Goal: Task Accomplishment & Management: Manage account settings

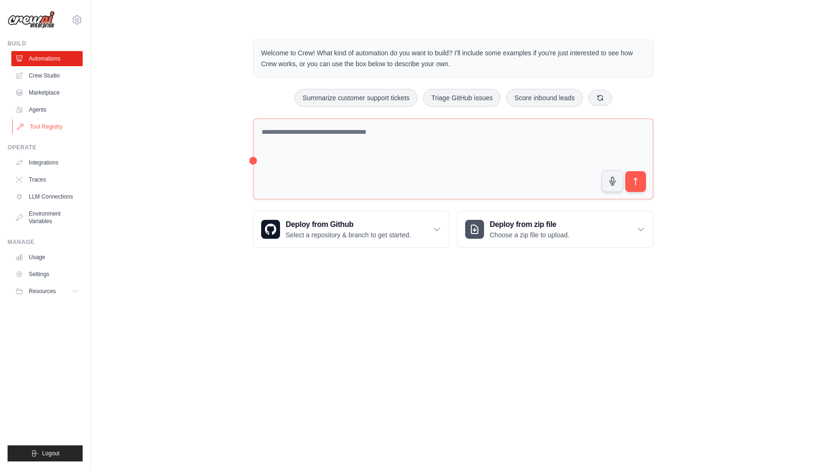
click at [52, 121] on link "Tool Registry" at bounding box center [47, 126] width 71 height 15
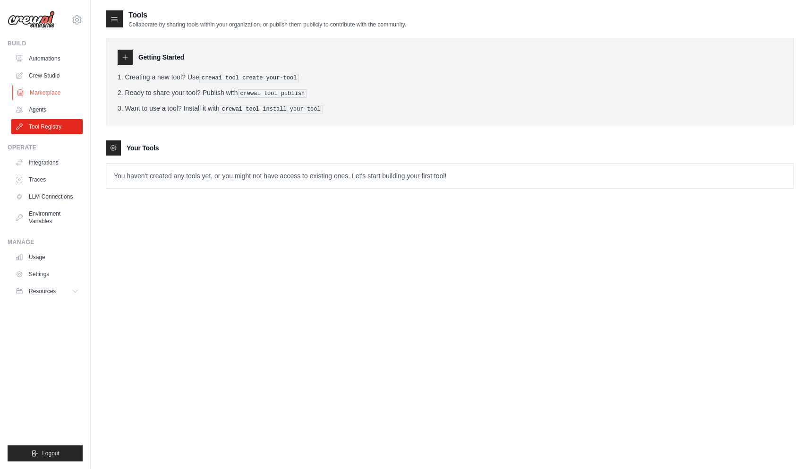
click at [45, 86] on link "Marketplace" at bounding box center [47, 92] width 71 height 15
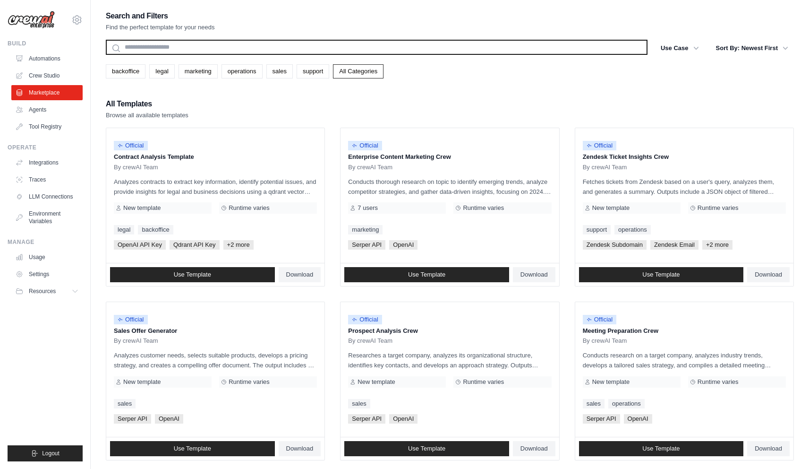
click at [192, 50] on input "text" at bounding box center [377, 47] width 542 height 15
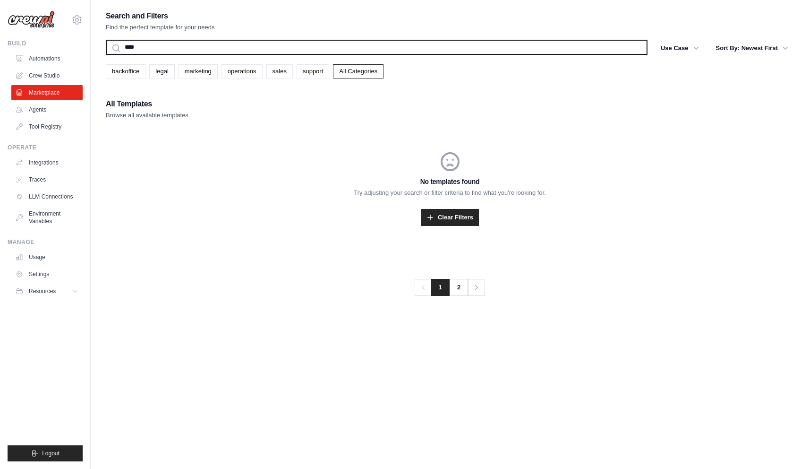
type input "*****"
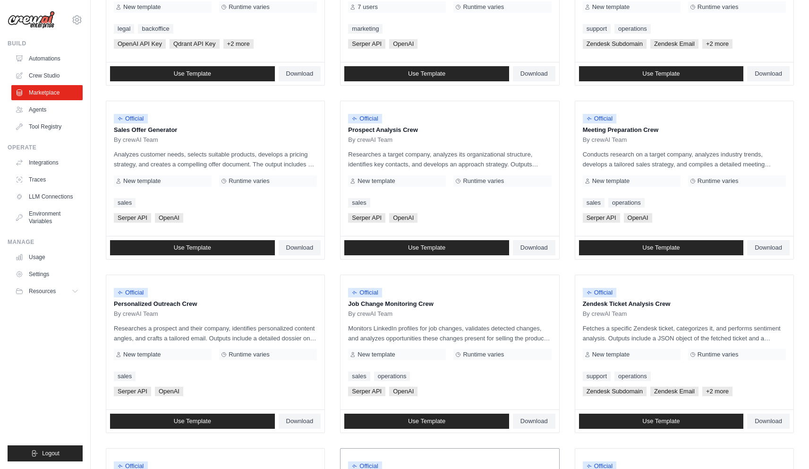
scroll to position [96, 0]
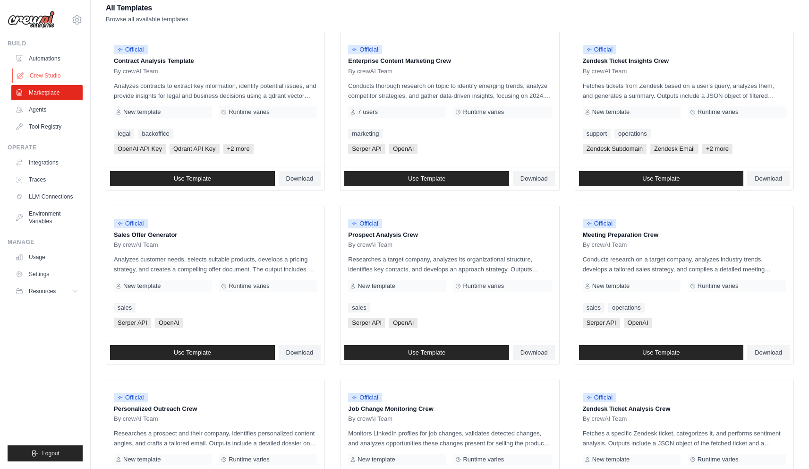
click at [40, 76] on link "Crew Studio" at bounding box center [47, 75] width 71 height 15
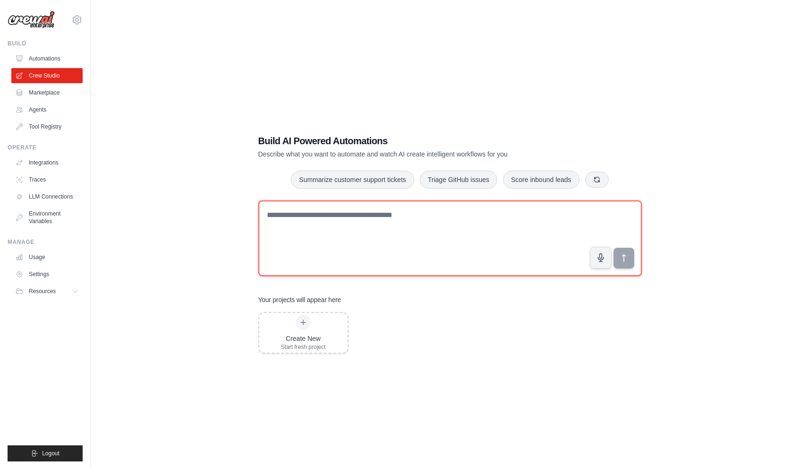
click at [321, 243] on textarea at bounding box center [450, 238] width 384 height 76
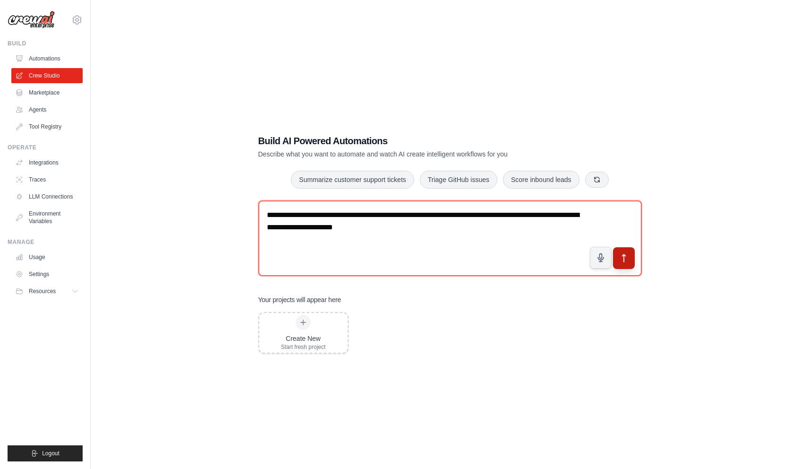
type textarea "**********"
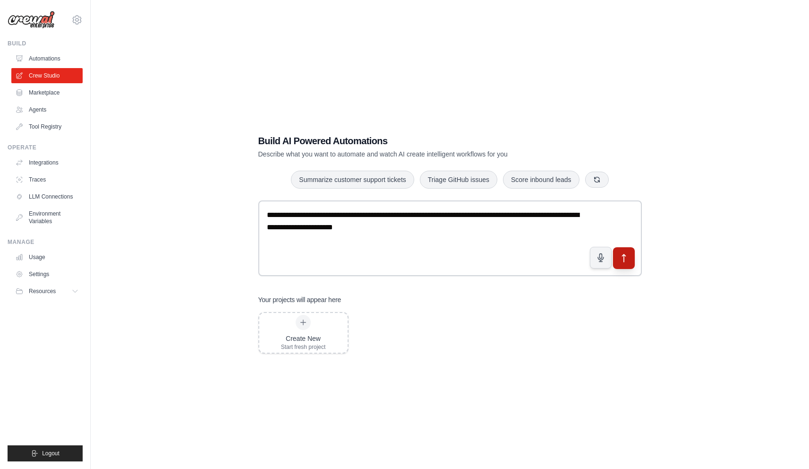
click at [626, 260] on icon "submit" at bounding box center [624, 258] width 10 height 10
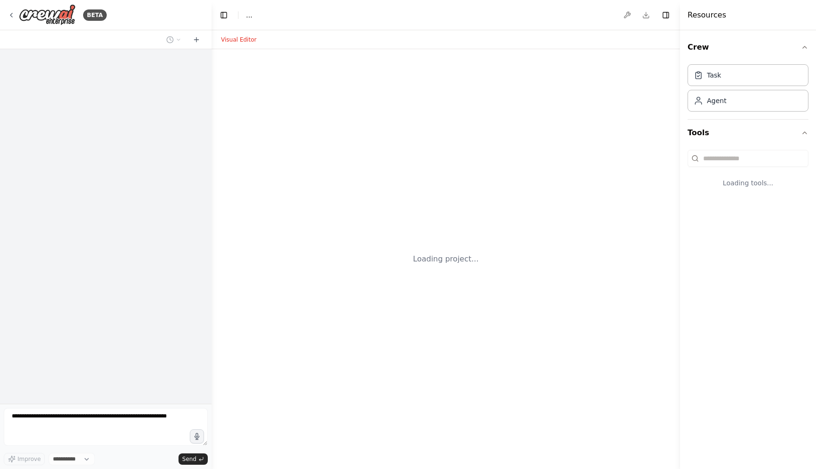
select select "****"
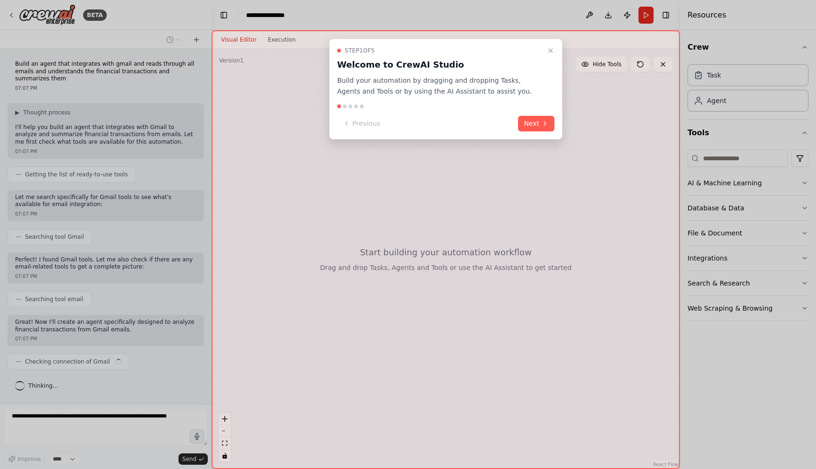
scroll to position [5, 0]
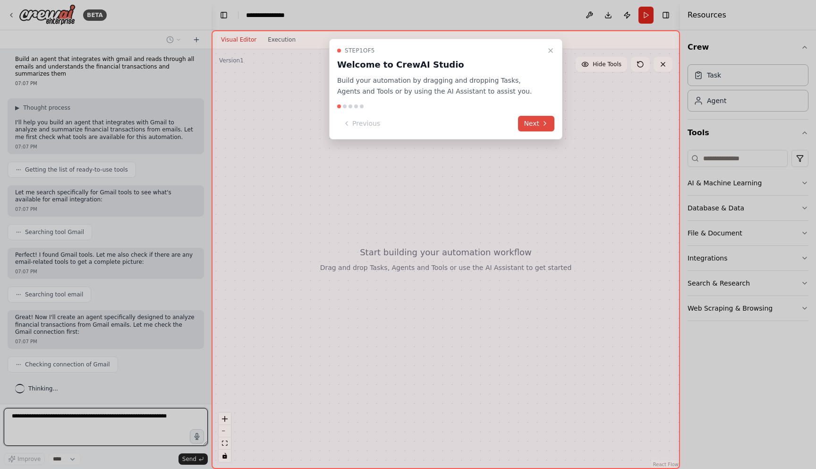
click at [531, 123] on button "Next" at bounding box center [536, 124] width 36 height 16
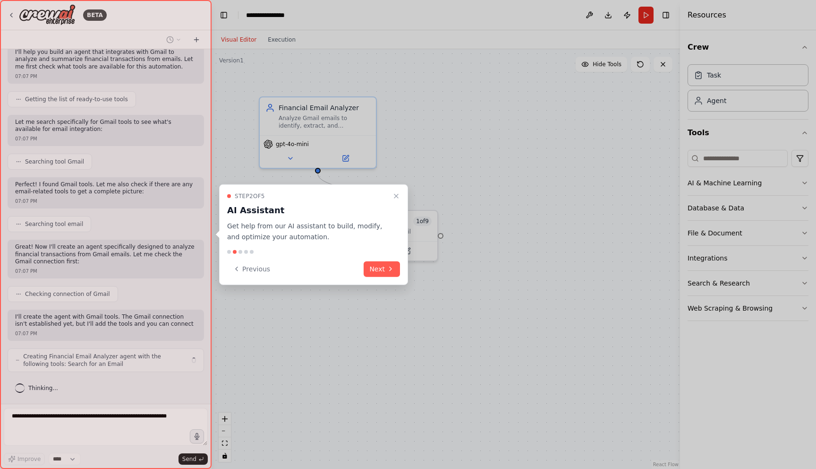
scroll to position [92, 0]
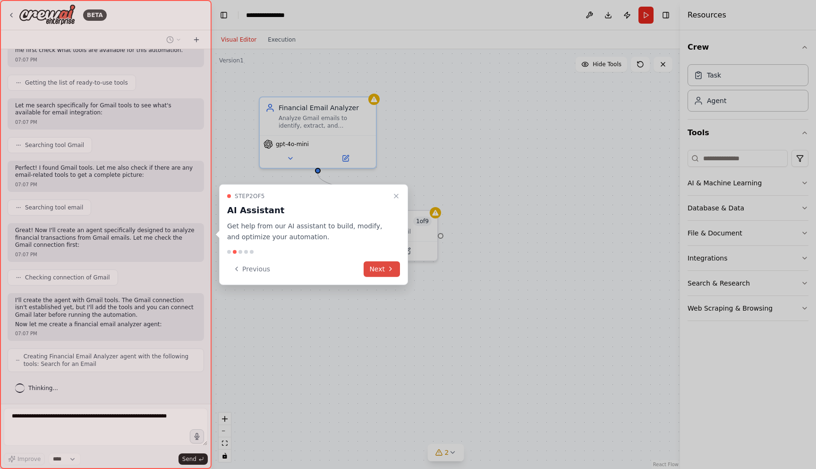
click at [386, 270] on button "Next" at bounding box center [382, 269] width 36 height 16
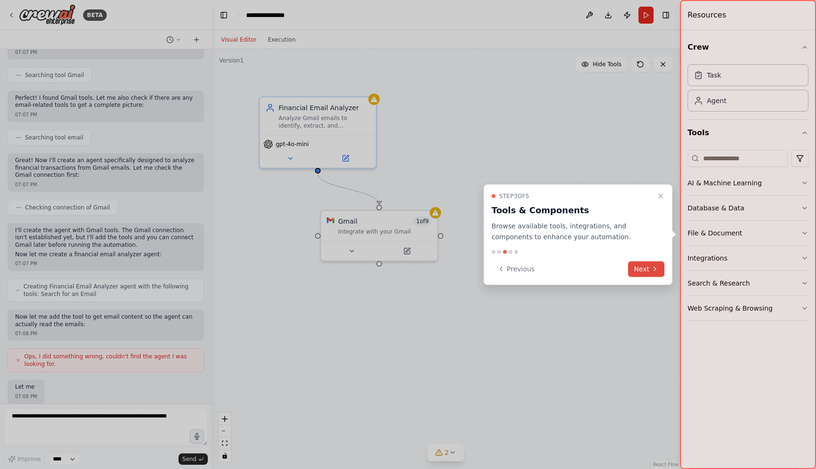
scroll to position [224, 0]
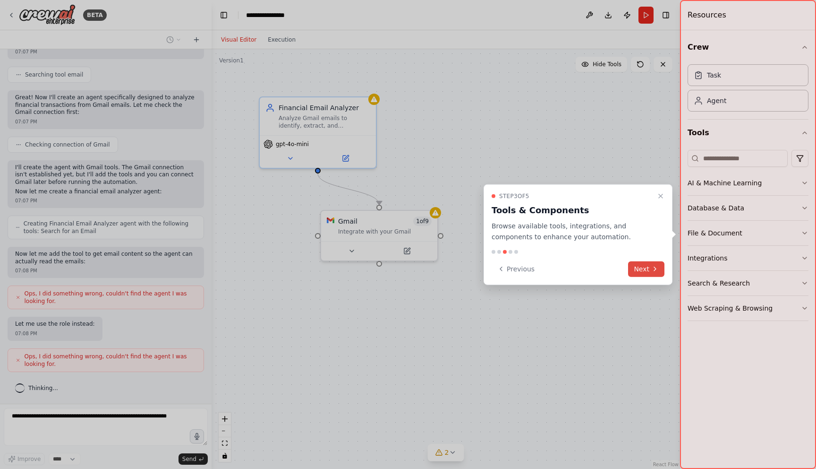
click at [639, 268] on button "Next" at bounding box center [646, 269] width 36 height 16
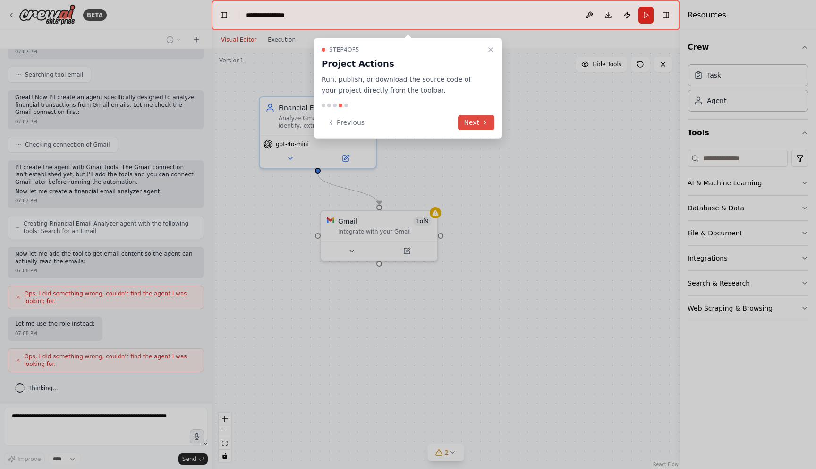
click at [485, 121] on icon at bounding box center [485, 123] width 8 height 8
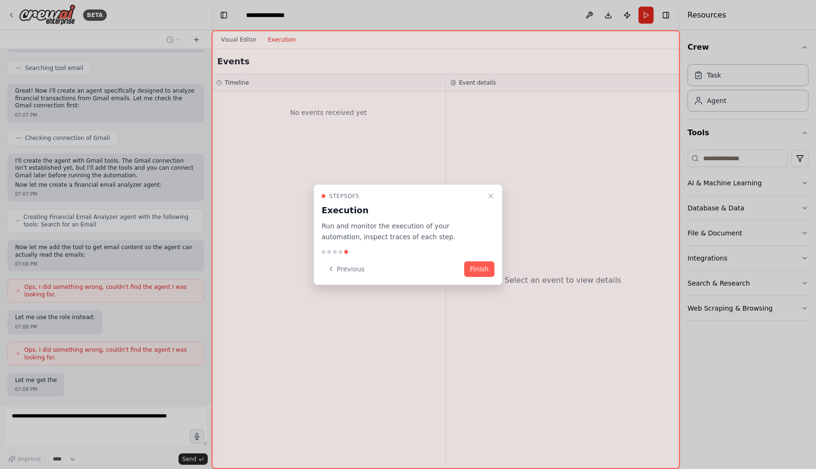
scroll to position [279, 0]
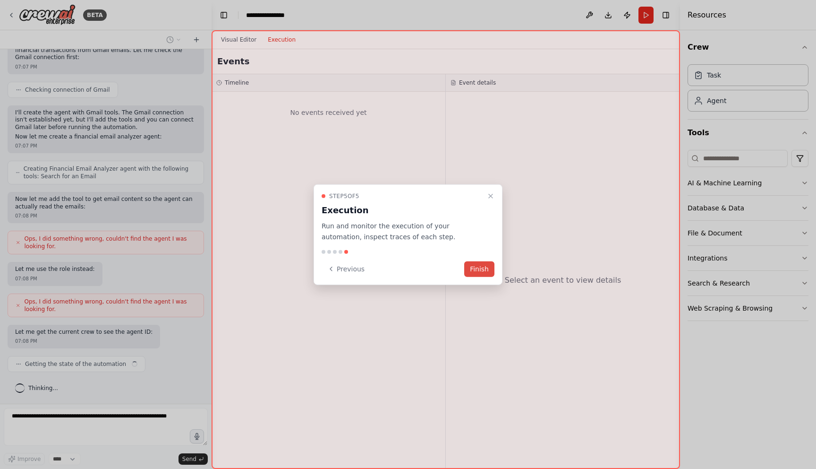
click at [487, 270] on button "Finish" at bounding box center [479, 269] width 30 height 16
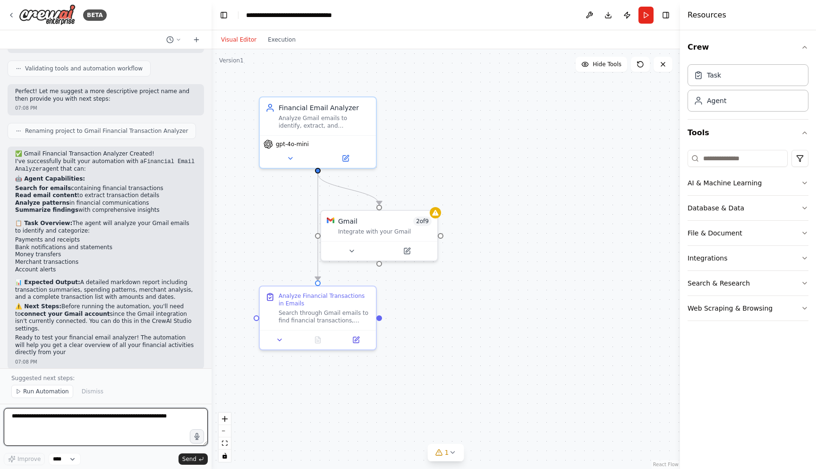
scroll to position [770, 0]
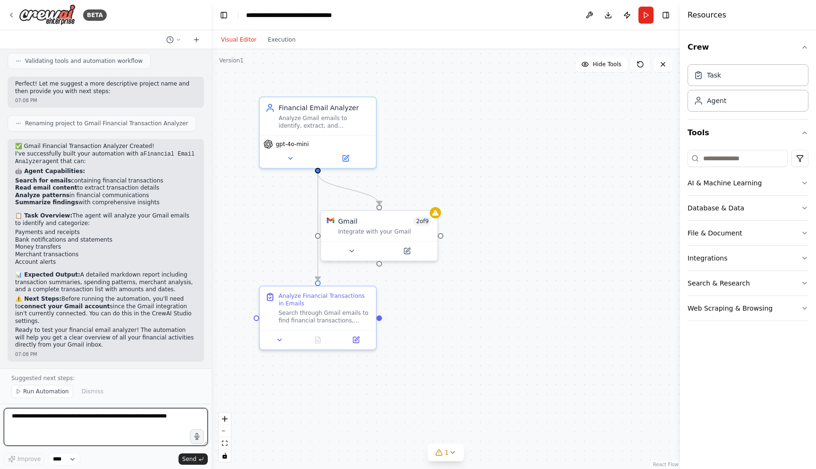
type textarea "*"
type textarea "**********"
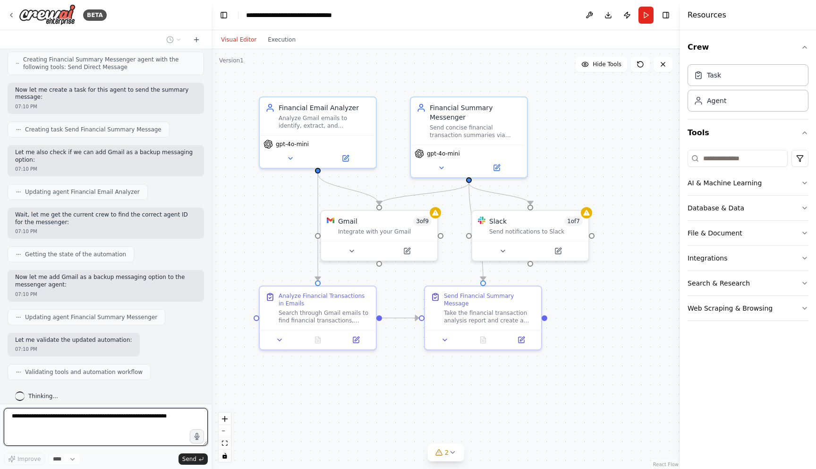
scroll to position [1520, 0]
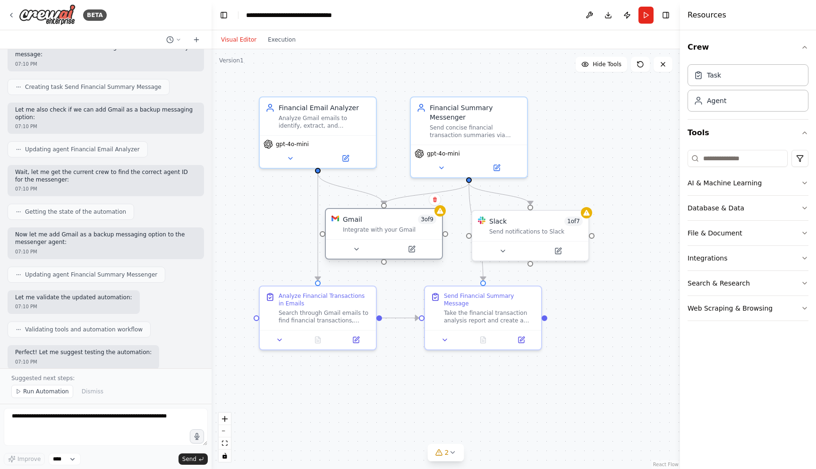
click at [407, 223] on div "Gmail 3 of 9" at bounding box center [390, 218] width 94 height 9
click at [357, 250] on icon at bounding box center [357, 249] width 8 height 8
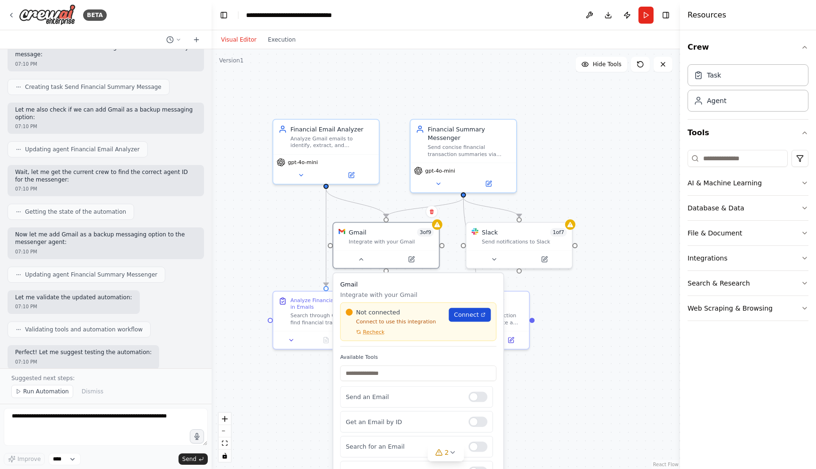
click at [463, 318] on span "Connect" at bounding box center [466, 314] width 25 height 9
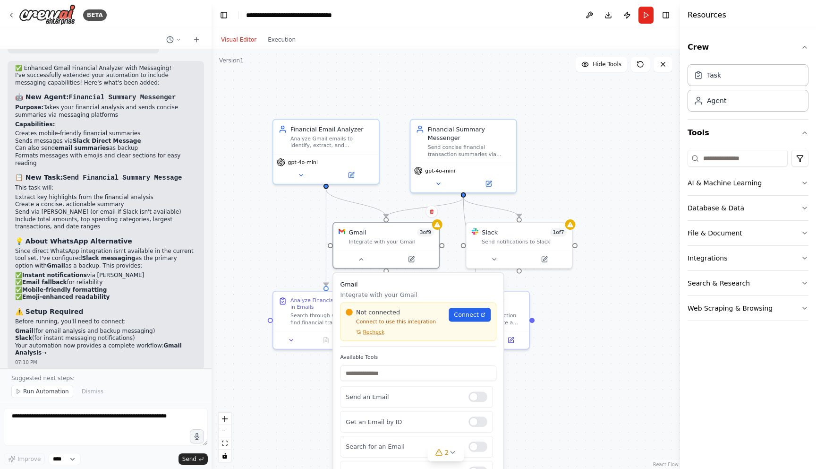
scroll to position [1852, 0]
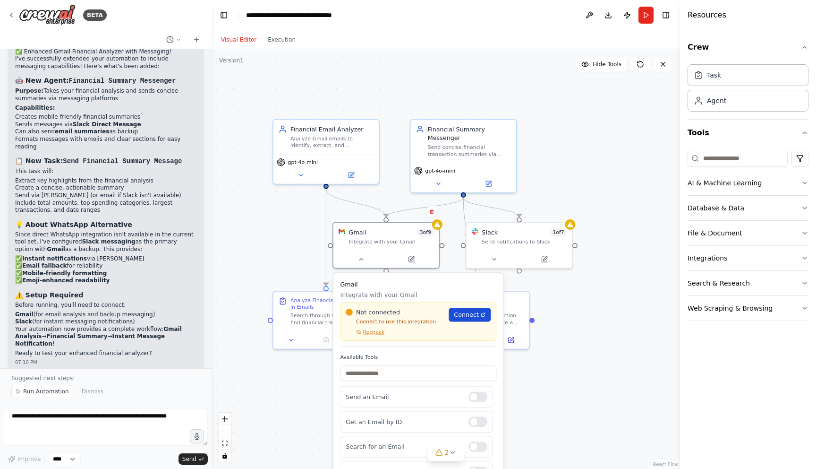
click at [469, 314] on span "Connect" at bounding box center [466, 314] width 25 height 9
click at [472, 395] on div at bounding box center [478, 393] width 19 height 10
click at [460, 322] on div "Not connected Connect to use this integration Recheck Connect" at bounding box center [418, 321] width 145 height 27
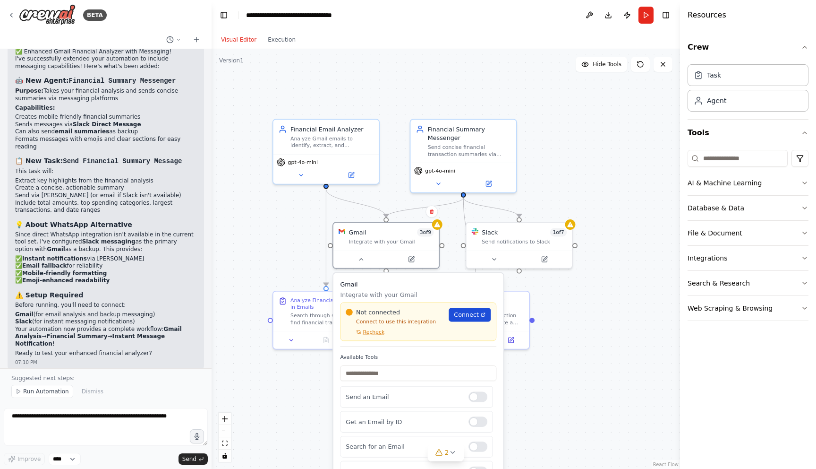
click at [484, 320] on link "Connect" at bounding box center [470, 315] width 42 height 14
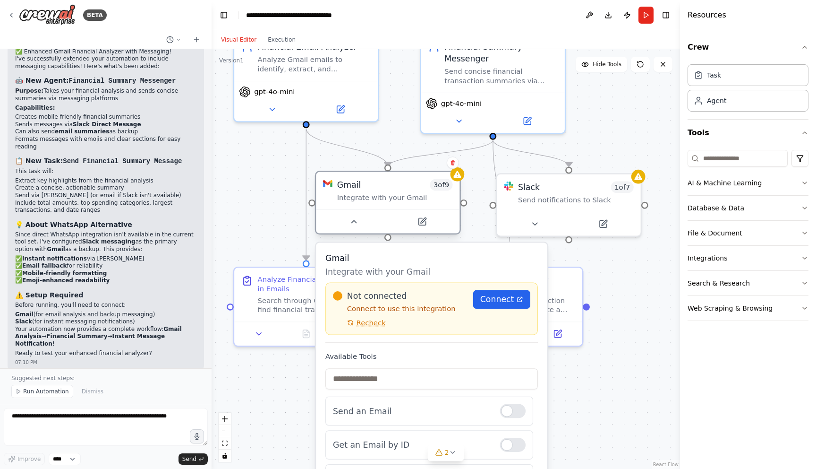
click at [456, 184] on div "Gmail 3 of 9 Integrate with your Gmail" at bounding box center [388, 190] width 144 height 37
click at [722, 260] on button "Integrations" at bounding box center [748, 258] width 121 height 25
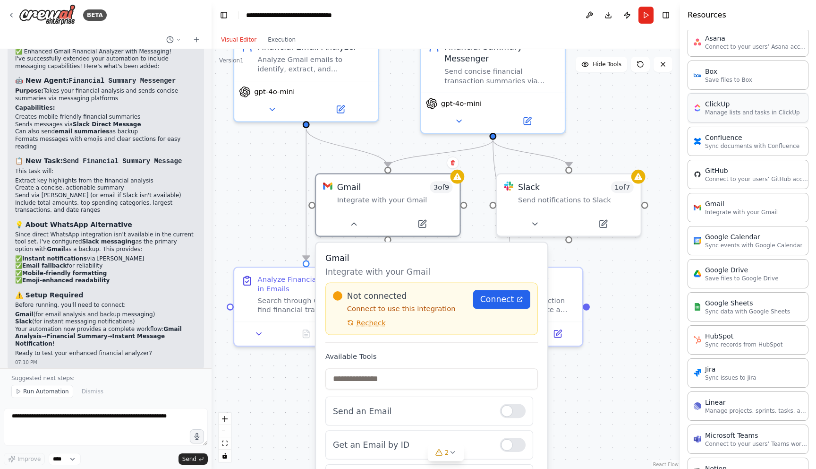
scroll to position [234, 0]
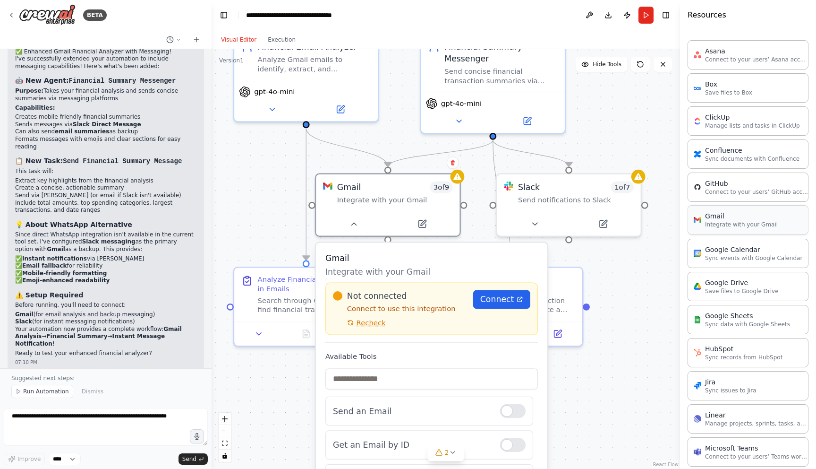
click at [733, 226] on p "Integrate with your Gmail" at bounding box center [741, 225] width 73 height 8
click at [716, 217] on div "Gmail" at bounding box center [741, 215] width 73 height 9
click at [777, 224] on div "Gmail Integrate with your Gmail" at bounding box center [748, 219] width 121 height 29
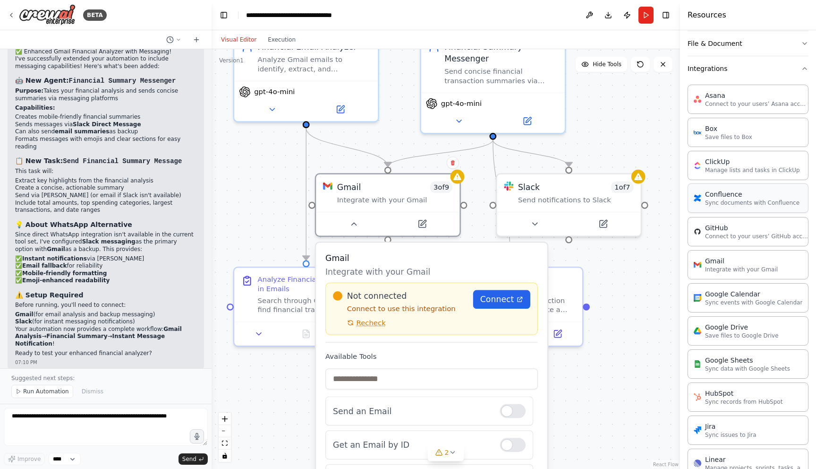
scroll to position [0, 0]
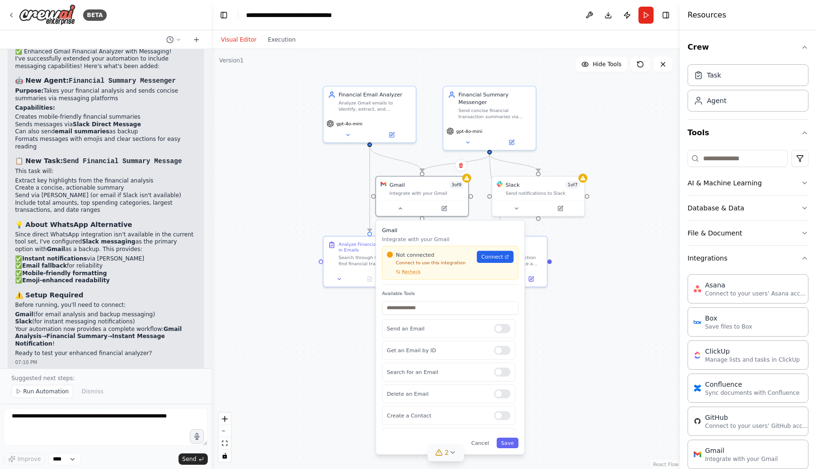
click at [443, 454] on icon at bounding box center [440, 452] width 8 height 8
click at [535, 417] on button at bounding box center [538, 415] width 16 height 11
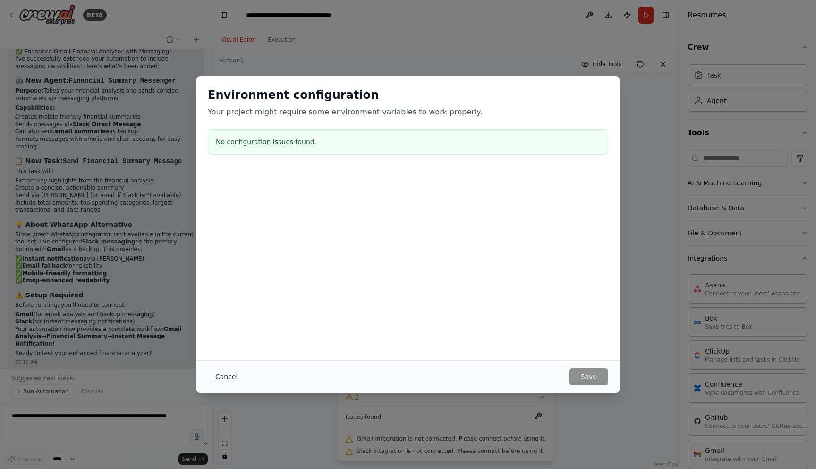
click at [235, 376] on button "Cancel" at bounding box center [226, 376] width 37 height 17
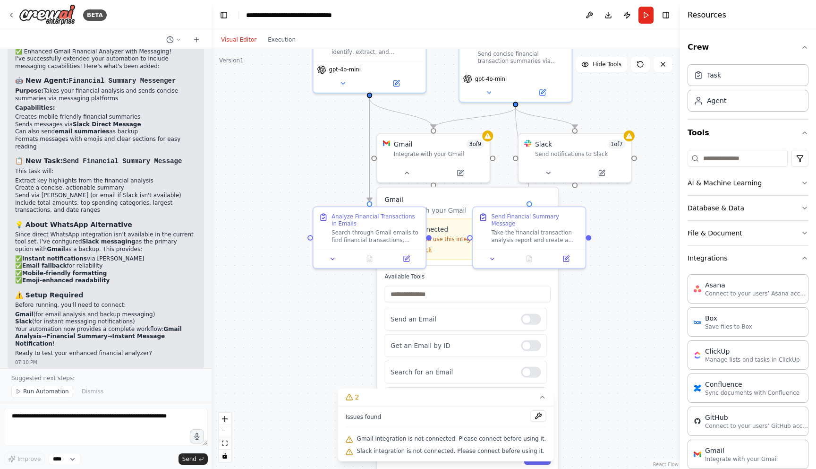
click at [430, 206] on p "Integrate with your Gmail" at bounding box center [468, 210] width 166 height 9
click at [447, 150] on div "Integrate with your Gmail" at bounding box center [439, 152] width 90 height 7
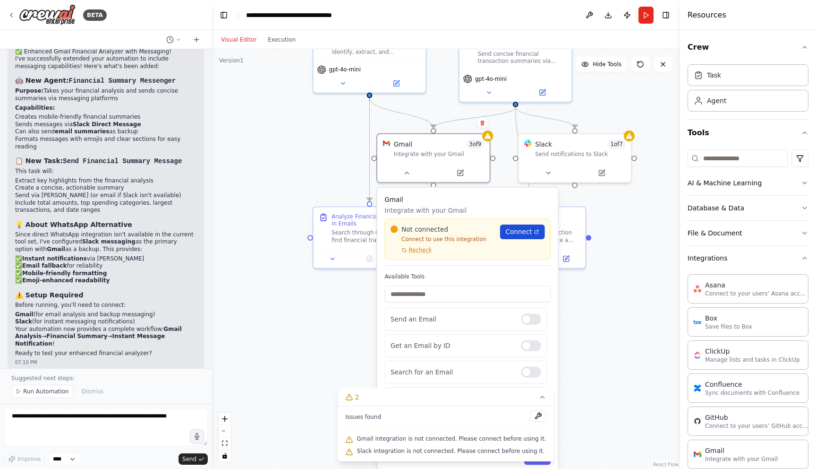
click at [531, 236] on span "Connect" at bounding box center [519, 231] width 26 height 9
click at [292, 179] on div ".deletable-edge-delete-btn { width: 20px; height: 20px; border: 0px solid #ffff…" at bounding box center [446, 259] width 469 height 420
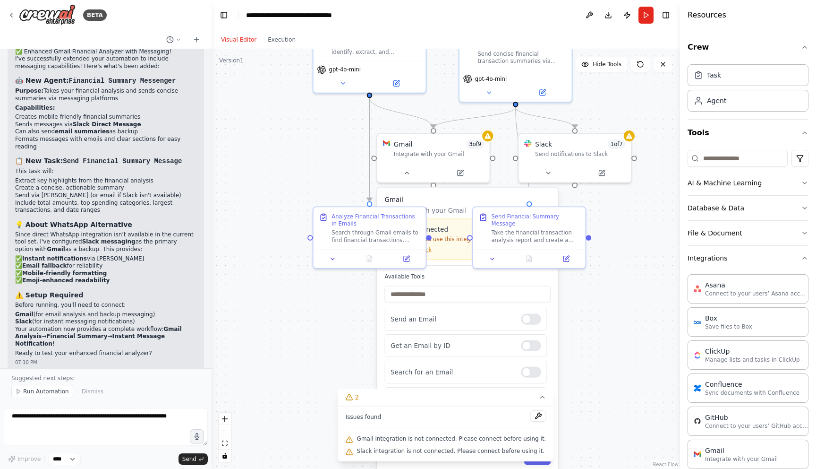
click at [247, 380] on div ".deletable-edge-delete-btn { width: 20px; height: 20px; border: 0px solid #ffff…" at bounding box center [446, 259] width 469 height 420
click at [88, 430] on textarea at bounding box center [106, 427] width 204 height 38
type textarea "**********"
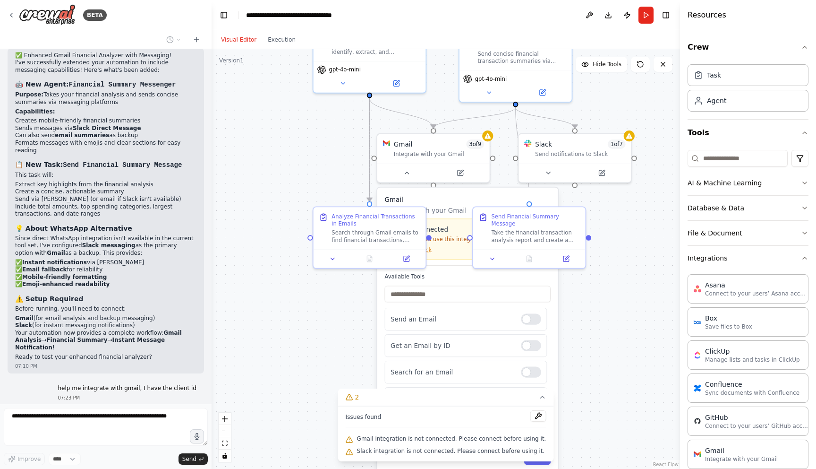
scroll to position [1873, 0]
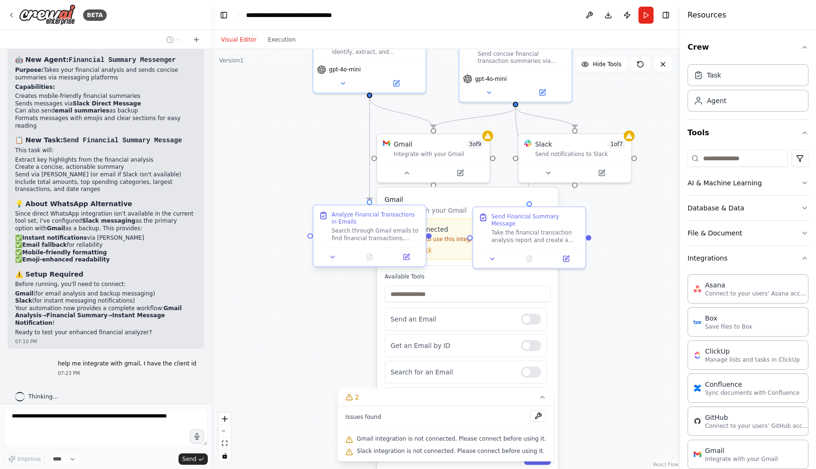
click at [372, 206] on div "Analyze Financial Transactions in Emails Search through Gmail emails to find fi…" at bounding box center [370, 226] width 112 height 42
click at [331, 183] on div ".deletable-edge-delete-btn { width: 20px; height: 20px; border: 0px solid #ffff…" at bounding box center [446, 259] width 469 height 420
click at [476, 196] on h3 "Gmail" at bounding box center [468, 199] width 166 height 9
click at [621, 222] on div ".deletable-edge-delete-btn { width: 20px; height: 20px; border: 0px solid #ffff…" at bounding box center [446, 259] width 469 height 420
click at [409, 173] on icon at bounding box center [406, 171] width 7 height 7
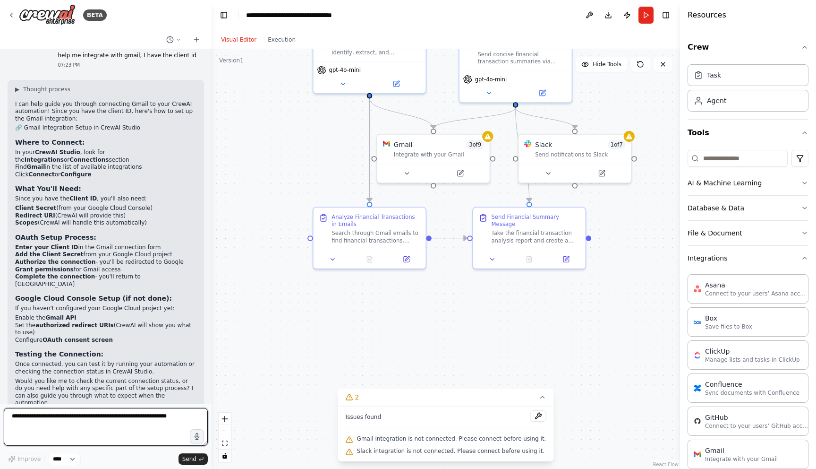
scroll to position [2188, 0]
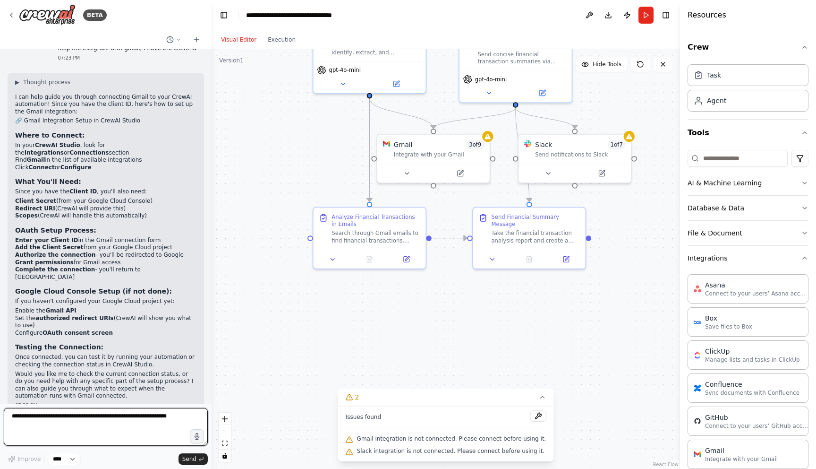
click at [61, 417] on textarea at bounding box center [106, 427] width 204 height 38
paste textarea "**********"
type textarea "**********"
click at [59, 425] on textarea "*********" at bounding box center [106, 427] width 204 height 38
click at [130, 429] on textarea "*********" at bounding box center [106, 427] width 204 height 38
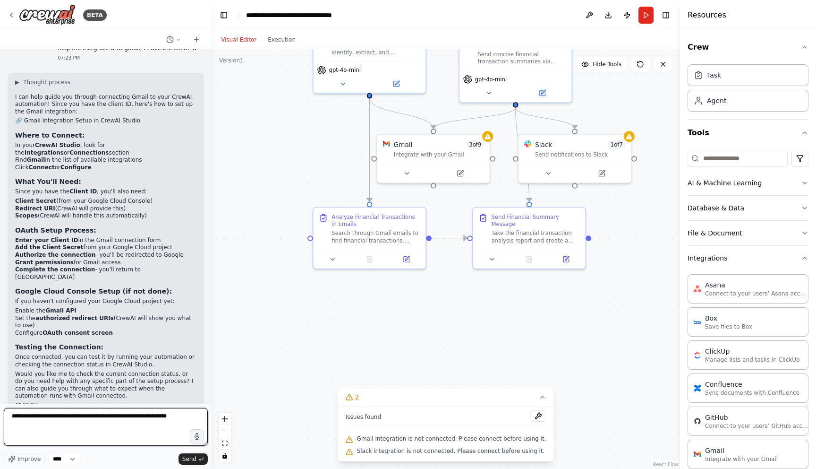
type textarea "**********"
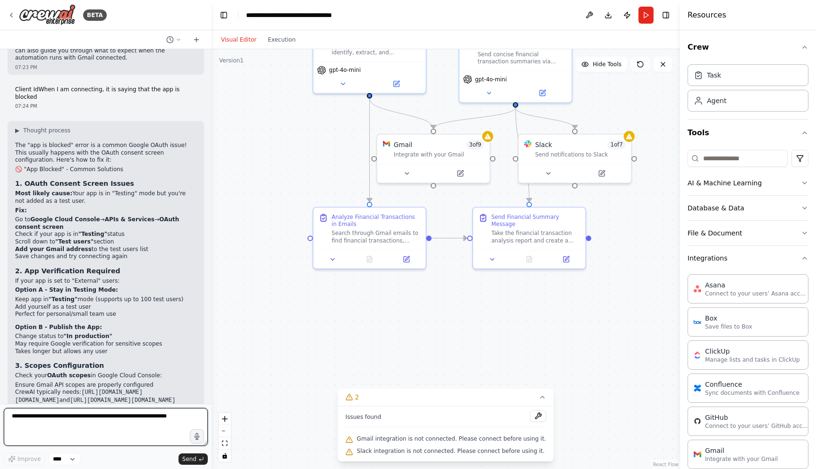
scroll to position [2541, 0]
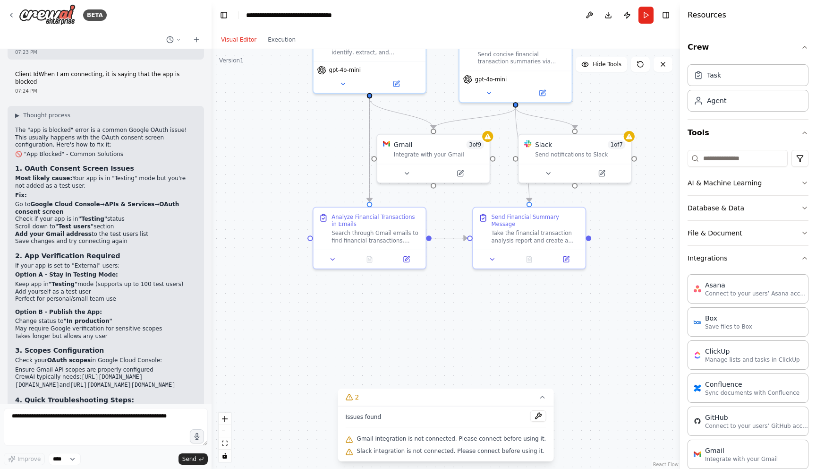
drag, startPoint x: 12, startPoint y: 364, endPoint x: 145, endPoint y: 370, distance: 132.4
click at [145, 370] on div "▶ Thought process The "app is blocked" error is a common Google OAuth issue! Th…" at bounding box center [106, 319] width 197 height 426
click at [143, 374] on code "https://www.googleapis.com/auth/gmail.readonly" at bounding box center [79, 381] width 128 height 15
drag, startPoint x: 16, startPoint y: 368, endPoint x: 160, endPoint y: 373, distance: 144.2
click at [160, 373] on li "CrewAI typically needs: https://www.googleapis.com/auth/gmail.readonly and http…" at bounding box center [105, 381] width 181 height 16
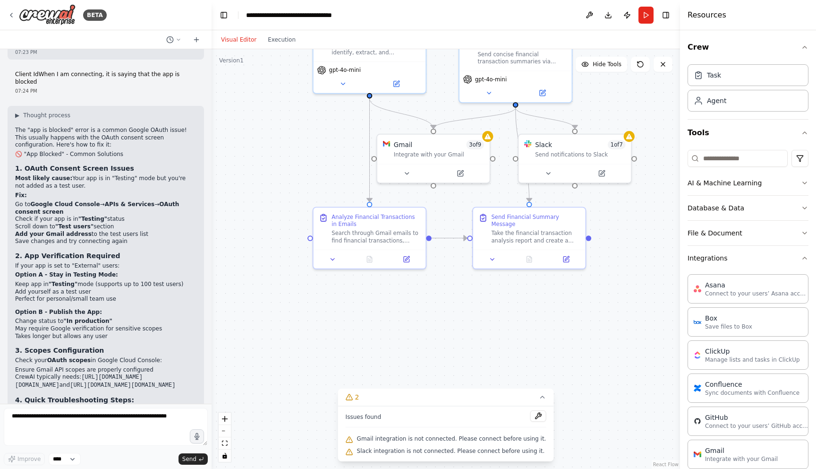
copy li "https://www.googleapis.com/auth/gmail.readonly and https://www.googleapis.com/a…"
click at [156, 382] on code "https://www.googleapis.com/auth/gmail.send" at bounding box center [122, 385] width 105 height 7
click at [143, 374] on code "https://www.googleapis.com/auth/gmail.readonly" at bounding box center [79, 381] width 128 height 15
drag, startPoint x: 173, startPoint y: 370, endPoint x: 16, endPoint y: 369, distance: 157.3
click at [16, 373] on li "CrewAI typically needs: https://www.googleapis.com/auth/gmail.readonly and http…" at bounding box center [105, 381] width 181 height 16
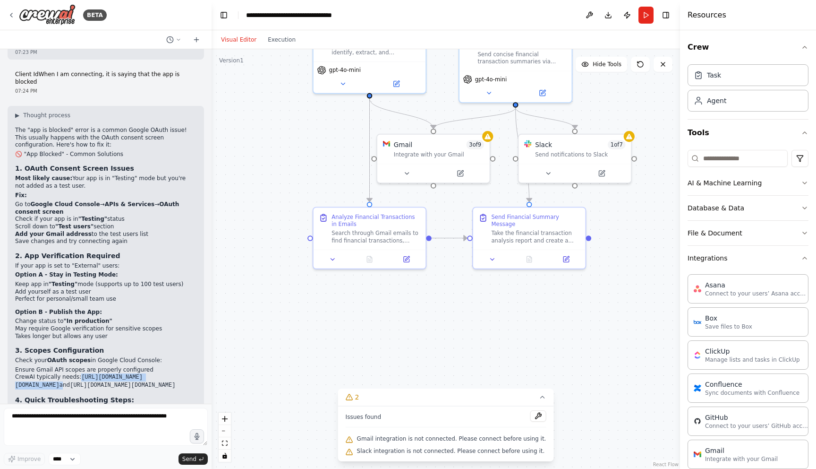
copy li "https://www.googleapis.com/auth/gmail.readonly"
drag, startPoint x: 14, startPoint y: 377, endPoint x: 165, endPoint y: 376, distance: 151.7
click at [166, 376] on div "▶ Thought process The "app is blocked" error is a common Google OAuth issue! Th…" at bounding box center [106, 319] width 197 height 426
copy code "https://www.googleapis.com/auth/gmail.send"
click at [443, 149] on div "Integrate with your Gmail" at bounding box center [439, 152] width 90 height 7
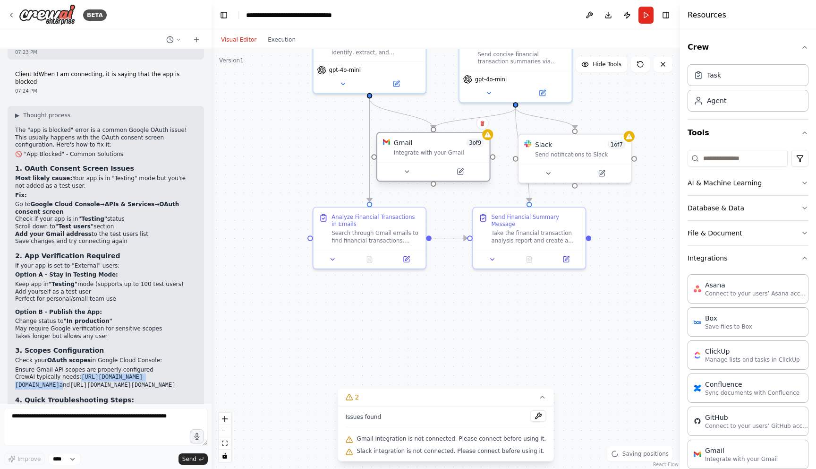
click at [479, 143] on span "3 of 9" at bounding box center [475, 142] width 18 height 9
click at [488, 140] on div "Gmail 3 of 9 Integrate with your Gmail" at bounding box center [433, 147] width 112 height 29
click at [488, 137] on icon at bounding box center [488, 135] width 6 height 6
click at [485, 142] on div "Gmail 3 of 9 Integrate with your Gmail" at bounding box center [433, 147] width 112 height 29
click at [489, 138] on icon at bounding box center [487, 134] width 7 height 7
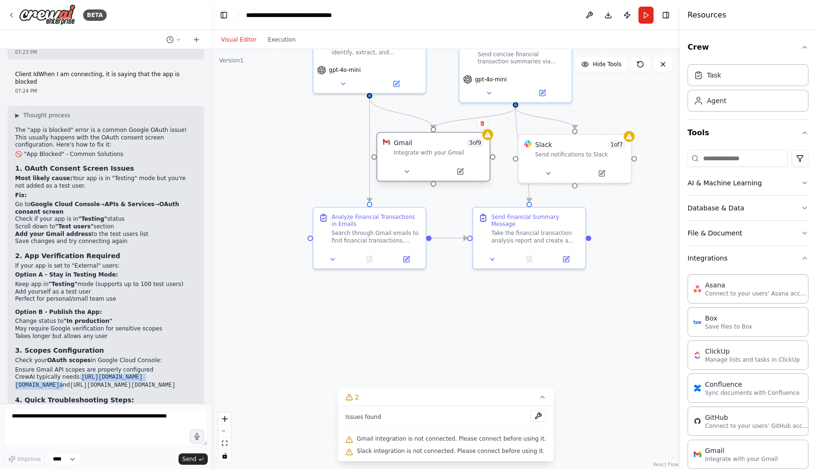
click at [418, 150] on div "Integrate with your Gmail" at bounding box center [439, 152] width 90 height 7
click at [404, 175] on icon at bounding box center [406, 171] width 7 height 7
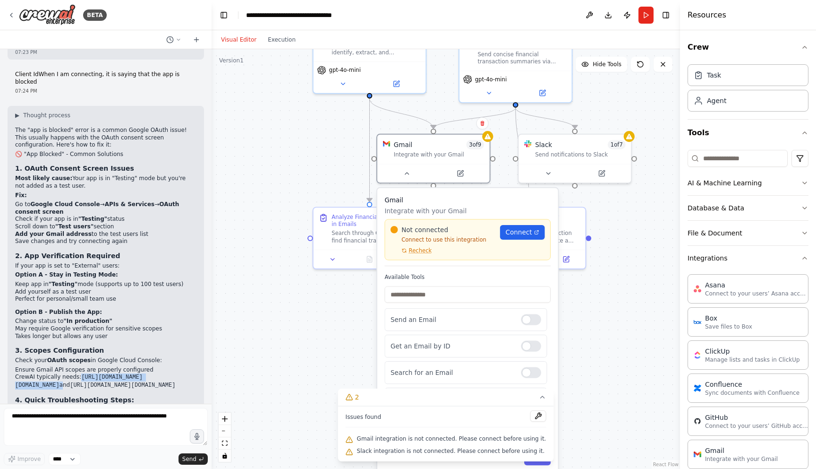
scroll to position [101, 0]
click at [519, 232] on span "Connect" at bounding box center [519, 232] width 26 height 9
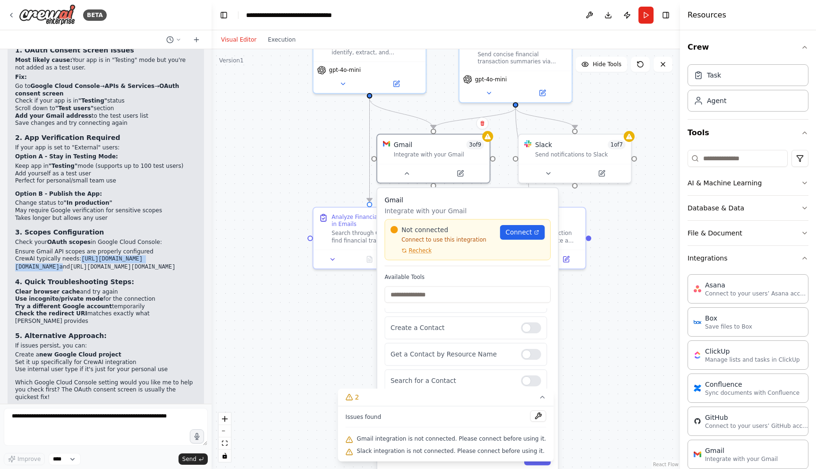
scroll to position [2660, 0]
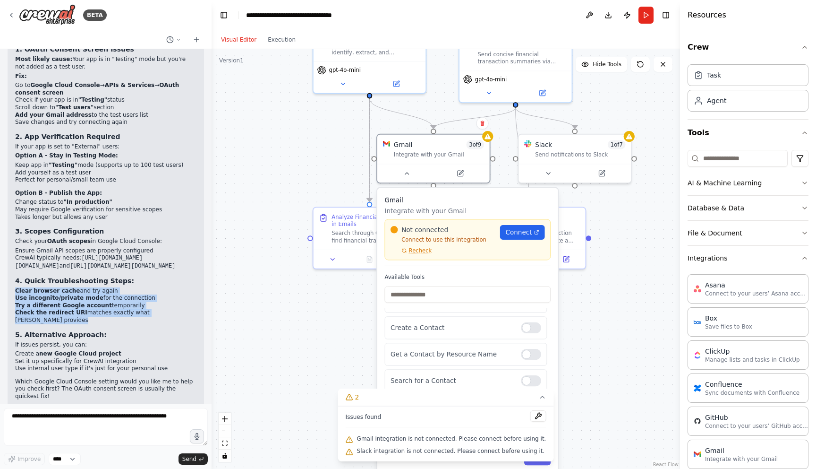
drag, startPoint x: 13, startPoint y: 283, endPoint x: 187, endPoint y: 311, distance: 176.2
click at [187, 311] on div "▶ Thought process The "app is blocked" error is a common Google OAuth issue! Th…" at bounding box center [106, 200] width 197 height 426
click at [187, 311] on div "▶ Thought process The "app is blocked" error is a common Google OAuth issue! Th…" at bounding box center [105, 196] width 181 height 408
drag, startPoint x: 185, startPoint y: 307, endPoint x: 13, endPoint y: 281, distance: 173.9
click at [12, 281] on div "▶ Thought process The "app is blocked" error is a common Google OAuth issue! Th…" at bounding box center [106, 200] width 197 height 426
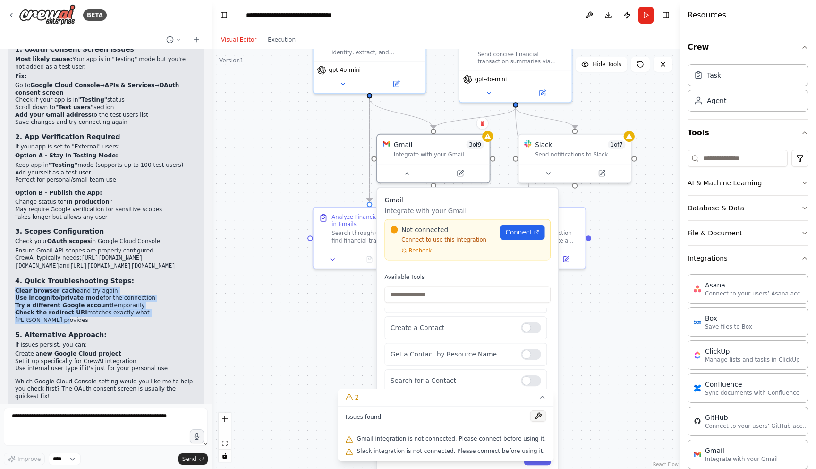
click at [531, 413] on button at bounding box center [538, 415] width 16 height 11
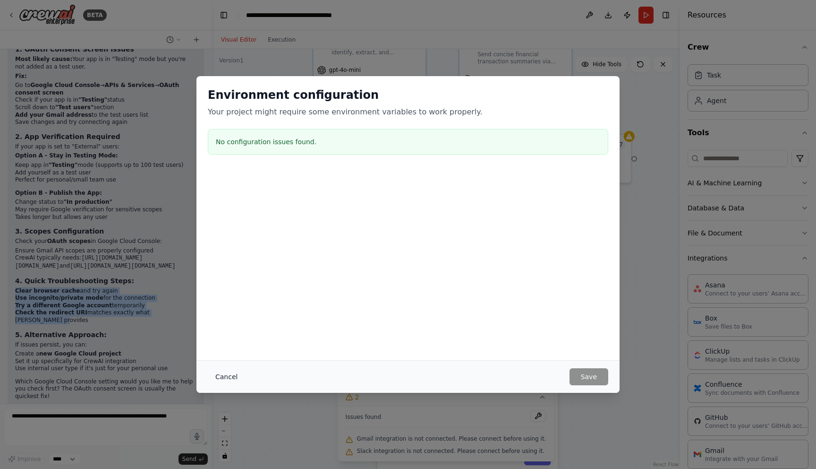
click at [224, 375] on button "Cancel" at bounding box center [226, 376] width 37 height 17
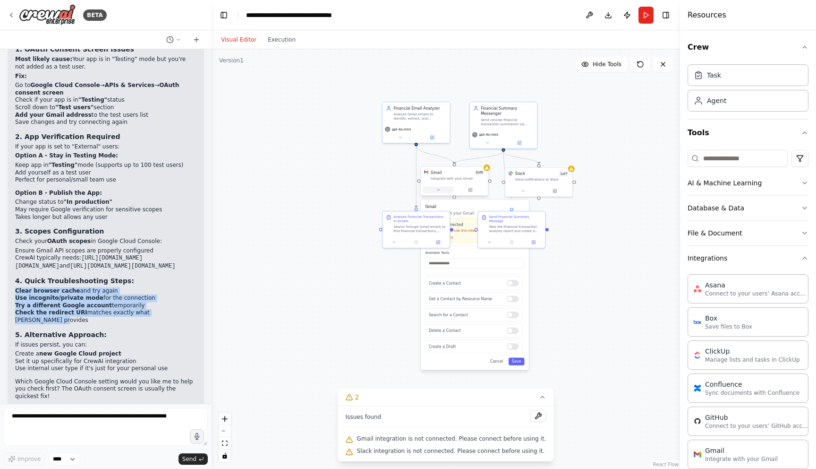
click at [437, 190] on icon at bounding box center [439, 190] width 4 height 4
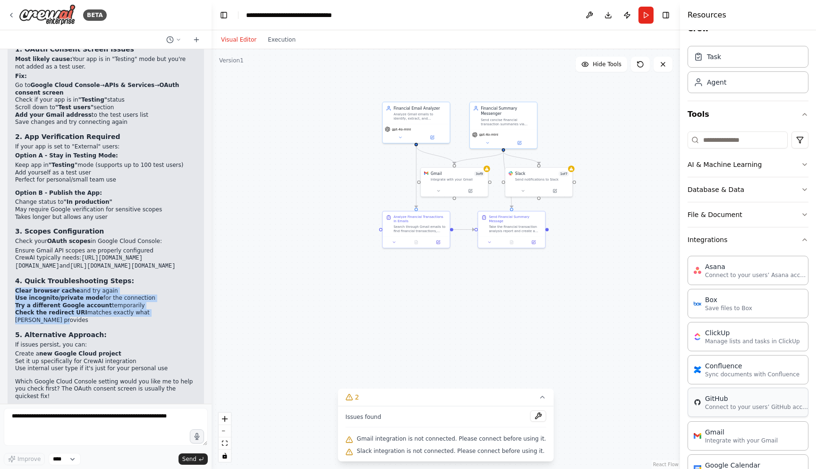
scroll to position [28, 0]
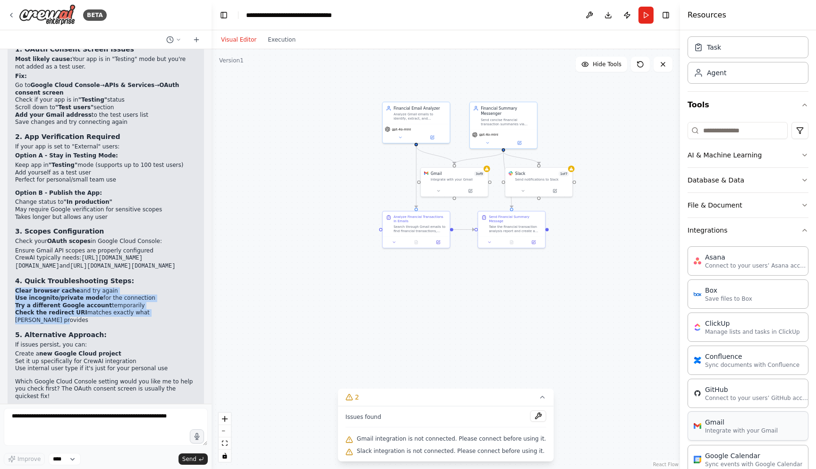
click at [746, 434] on div "Gmail Integrate with your Gmail" at bounding box center [748, 425] width 121 height 29
click at [744, 428] on p "Integrate with your Gmail" at bounding box center [741, 431] width 73 height 8
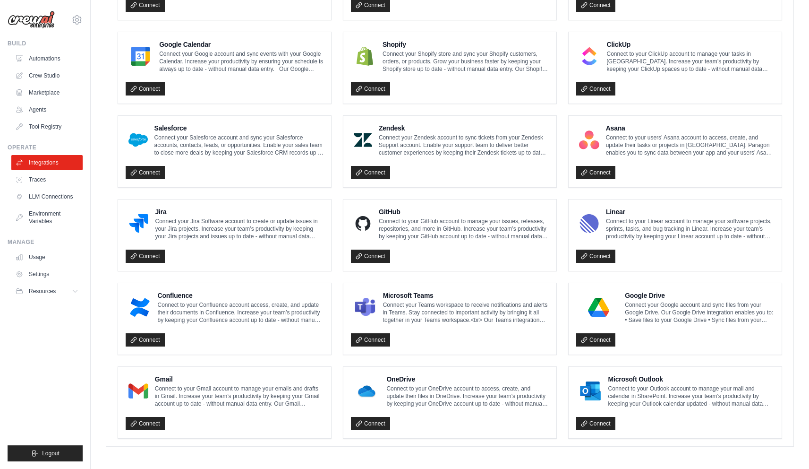
scroll to position [405, 0]
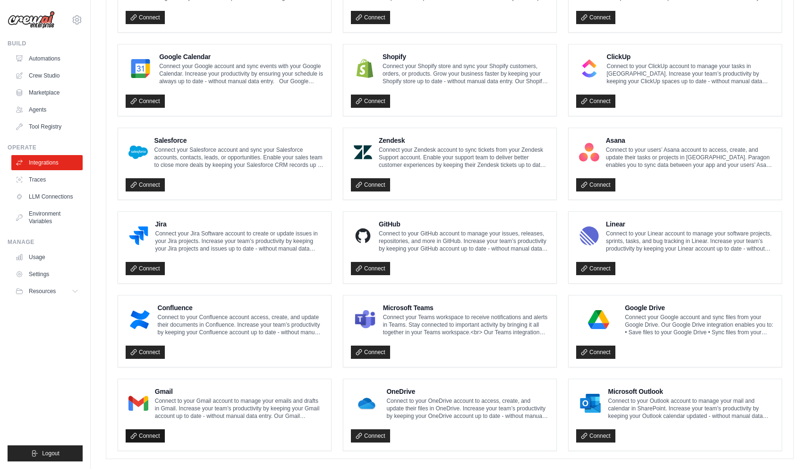
click at [156, 431] on link "Connect" at bounding box center [145, 435] width 39 height 13
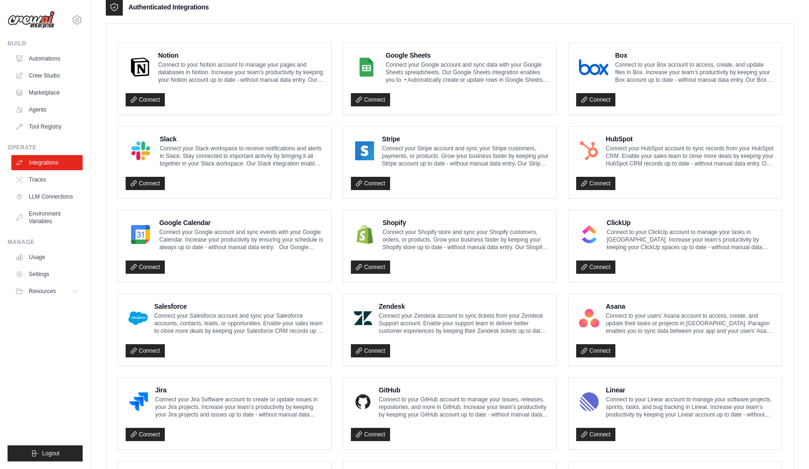
scroll to position [241, 0]
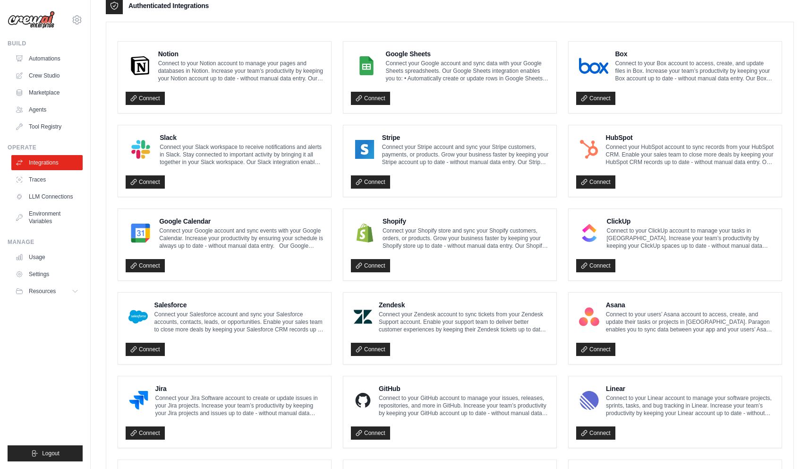
click at [135, 274] on div "Google Calendar Connect your Google account and sync events with your Google Ca…" at bounding box center [224, 244] width 213 height 71
click at [144, 264] on link "Connect" at bounding box center [145, 265] width 39 height 13
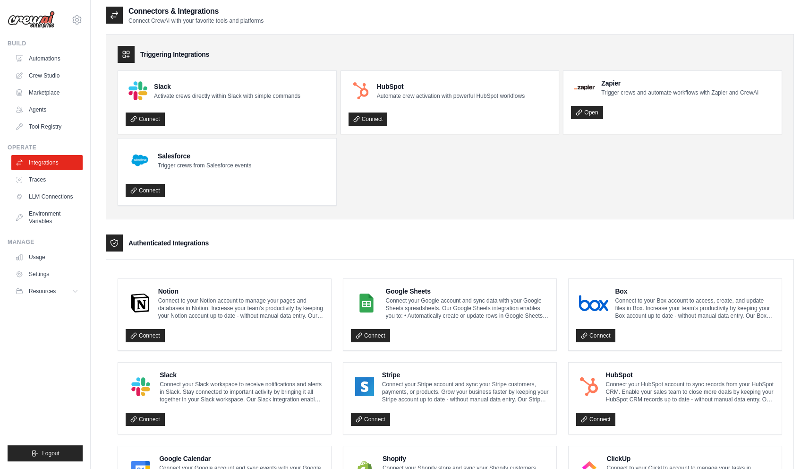
scroll to position [2, 0]
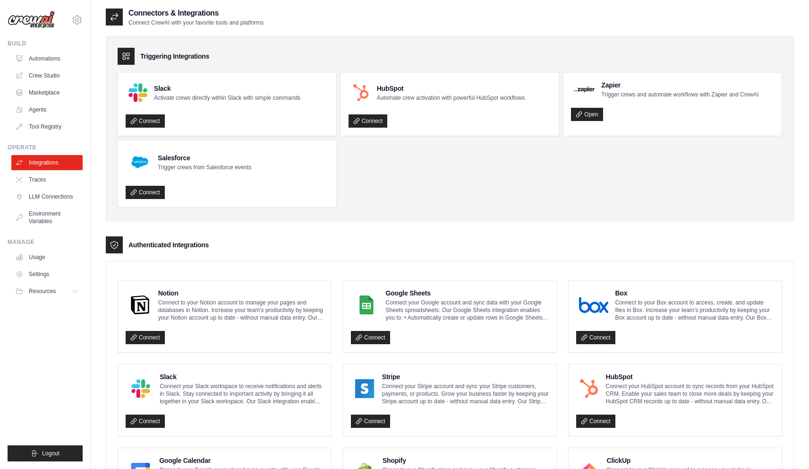
click at [111, 21] on icon at bounding box center [114, 16] width 9 height 9
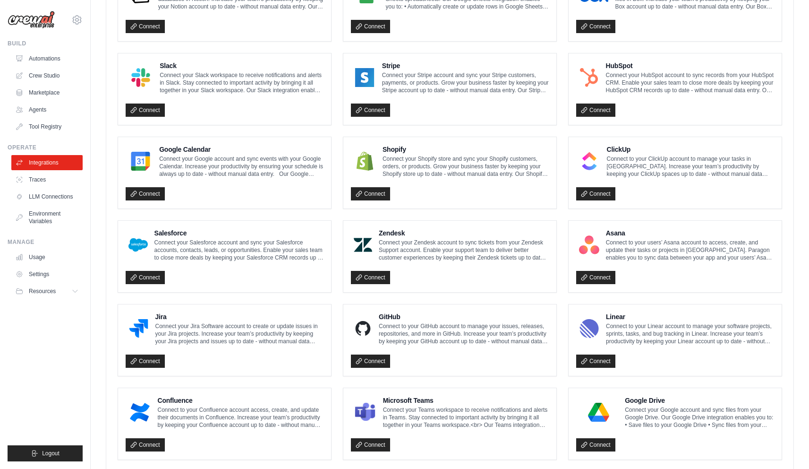
scroll to position [279, 0]
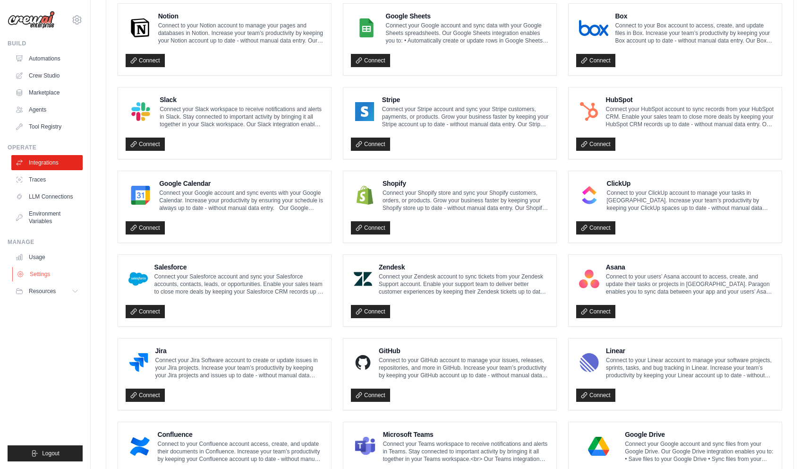
click at [46, 276] on link "Settings" at bounding box center [47, 273] width 71 height 15
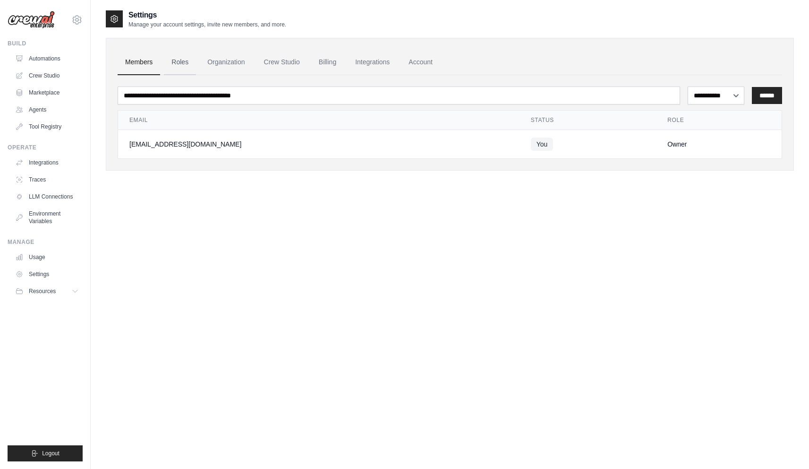
click at [178, 63] on link "Roles" at bounding box center [180, 63] width 32 height 26
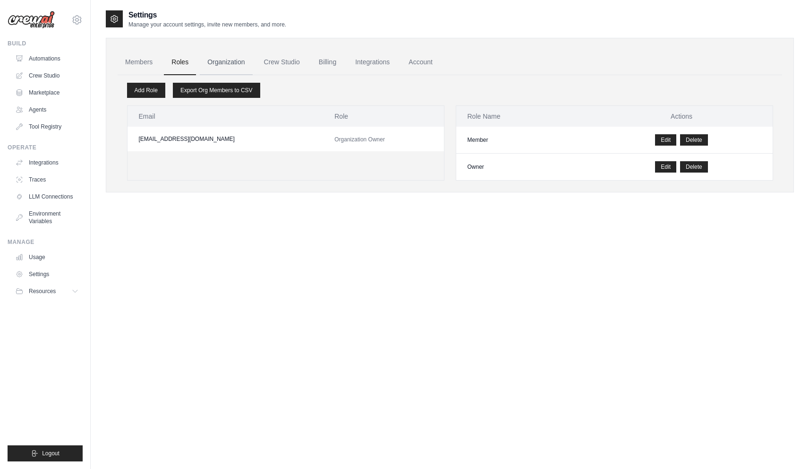
click at [230, 59] on link "Organization" at bounding box center [226, 63] width 52 height 26
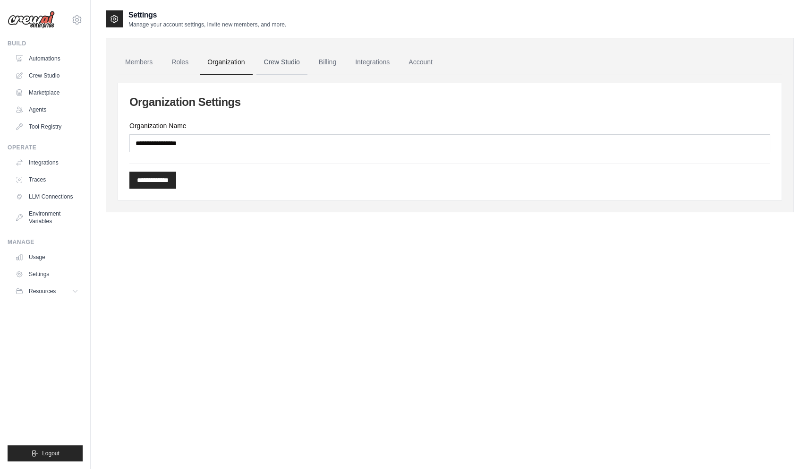
click at [277, 63] on link "Crew Studio" at bounding box center [282, 63] width 51 height 26
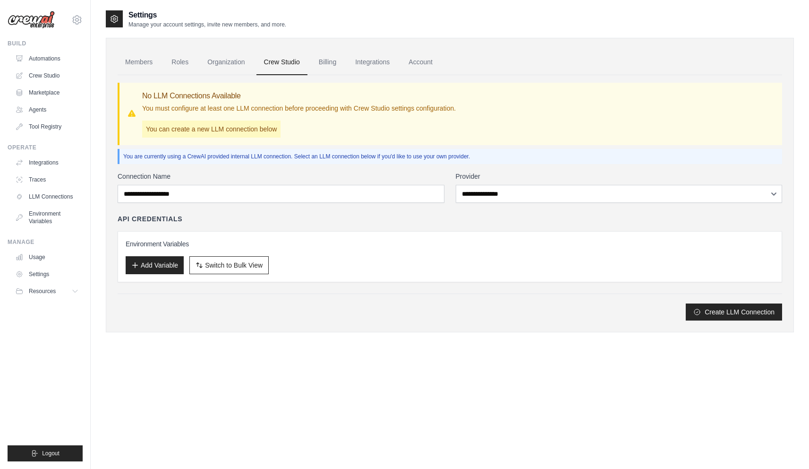
click at [370, 60] on link "Integrations" at bounding box center [373, 63] width 50 height 26
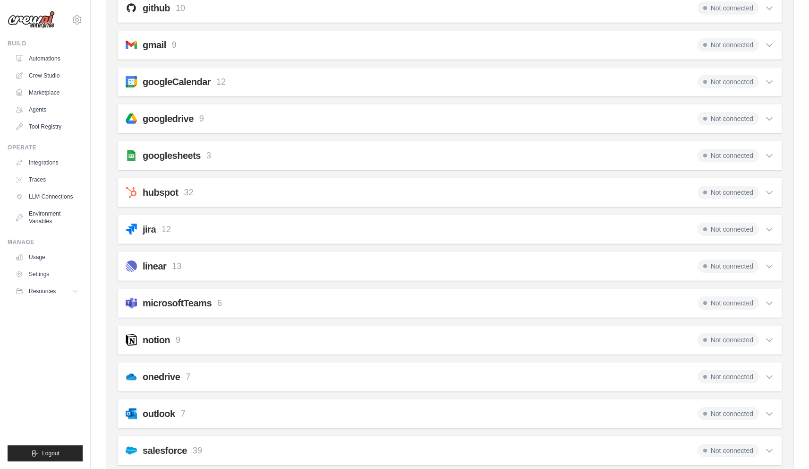
scroll to position [274, 0]
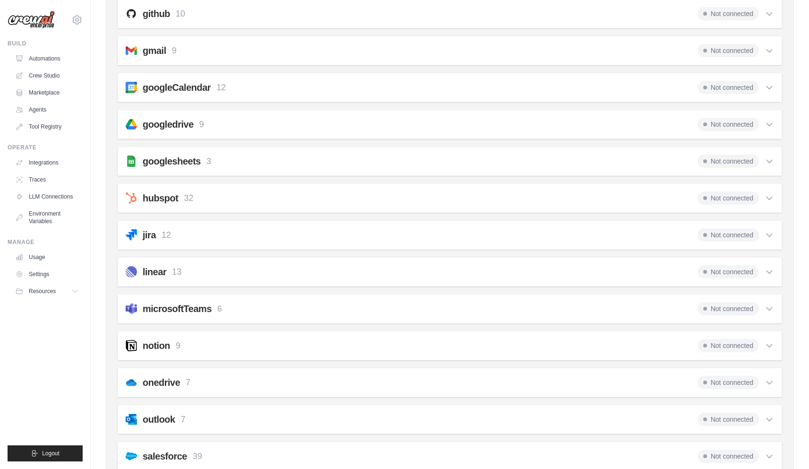
click at [244, 52] on div "gmail 9 Not connected" at bounding box center [450, 50] width 649 height 13
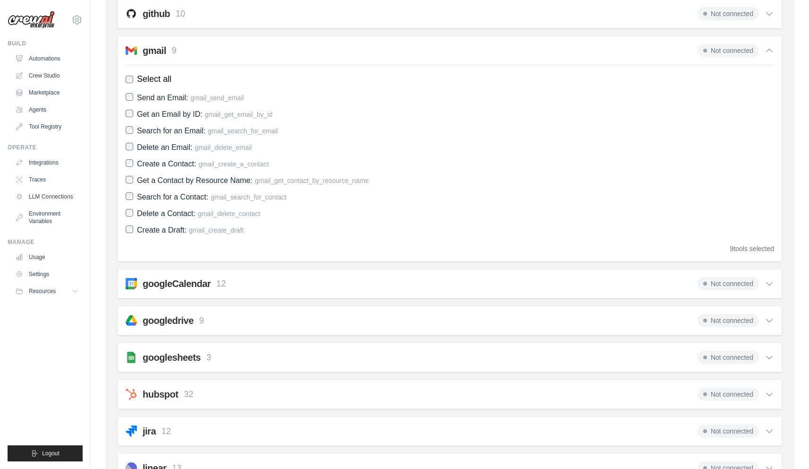
click at [730, 45] on span "Not connected" at bounding box center [728, 50] width 61 height 13
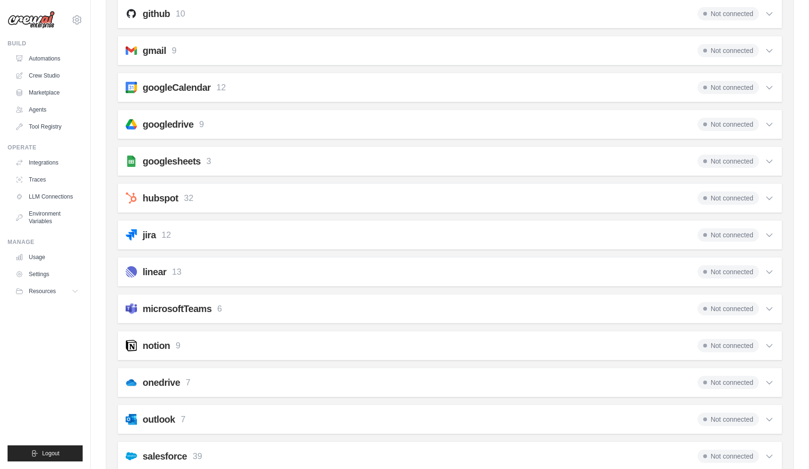
click at [733, 48] on span "Not connected" at bounding box center [728, 50] width 61 height 13
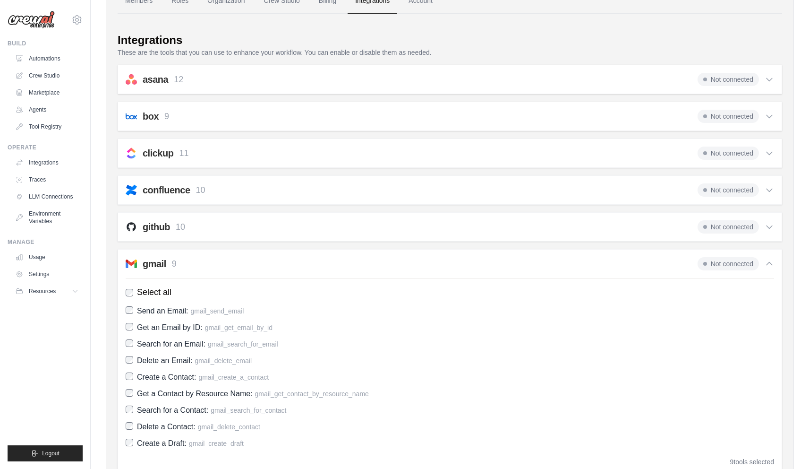
scroll to position [75, 0]
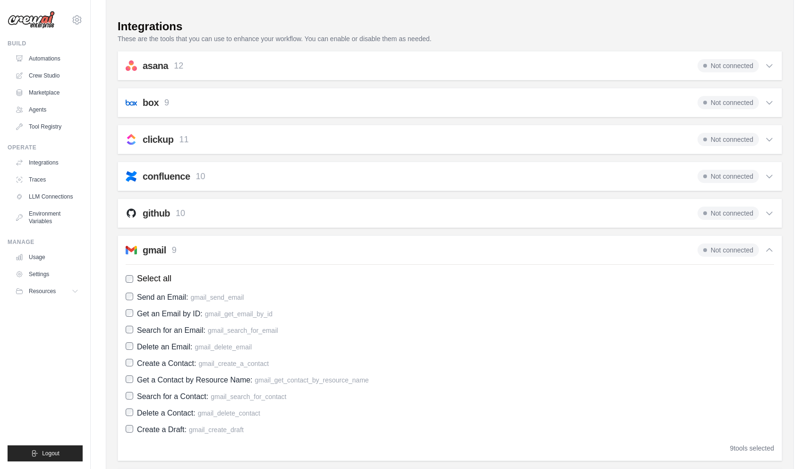
click at [758, 247] on span "Not connected" at bounding box center [728, 249] width 61 height 13
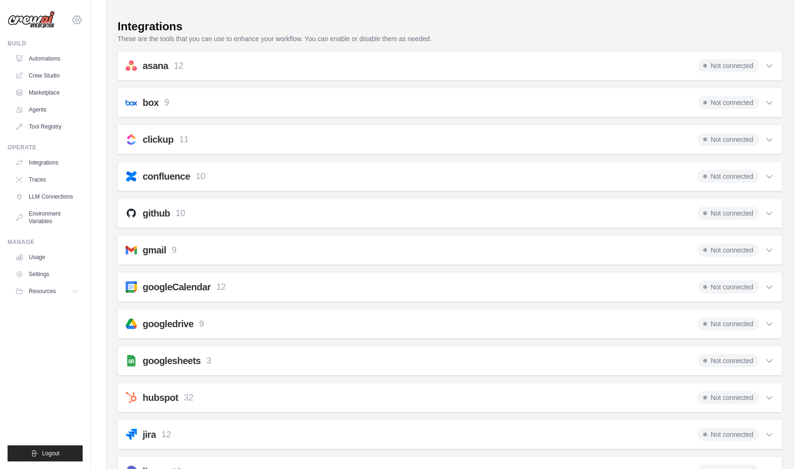
click at [77, 24] on icon at bounding box center [76, 19] width 11 height 11
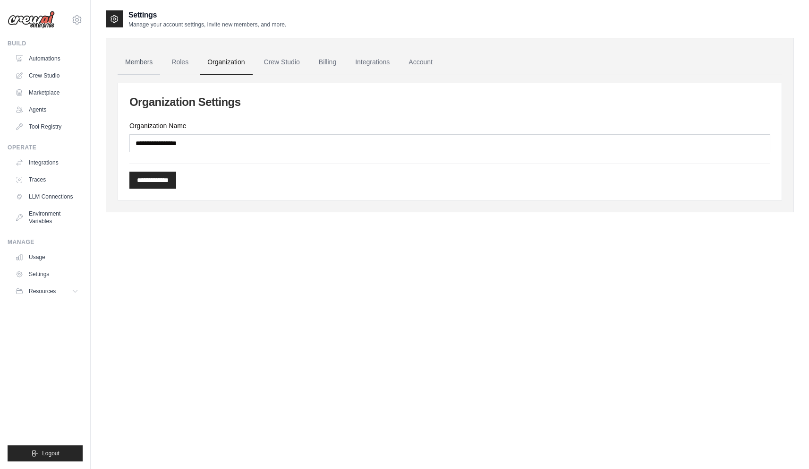
click at [133, 62] on link "Members" at bounding box center [139, 63] width 43 height 26
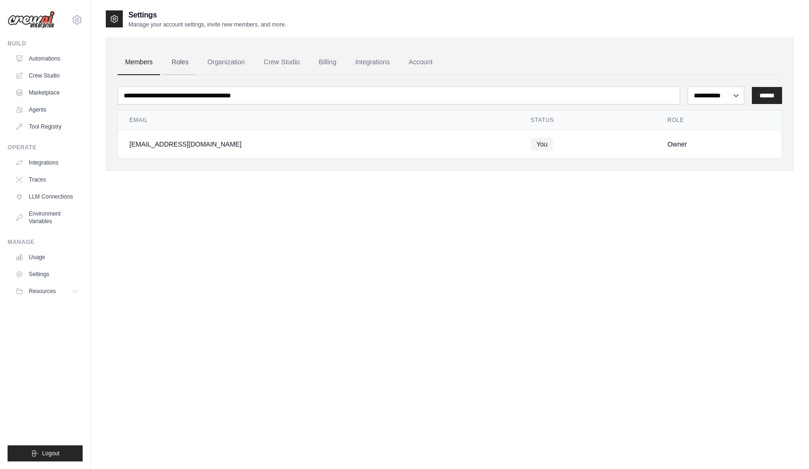
click at [182, 67] on link "Roles" at bounding box center [180, 63] width 32 height 26
click at [374, 60] on link "Integrations" at bounding box center [373, 63] width 50 height 26
click at [370, 56] on link "Integrations" at bounding box center [373, 63] width 50 height 26
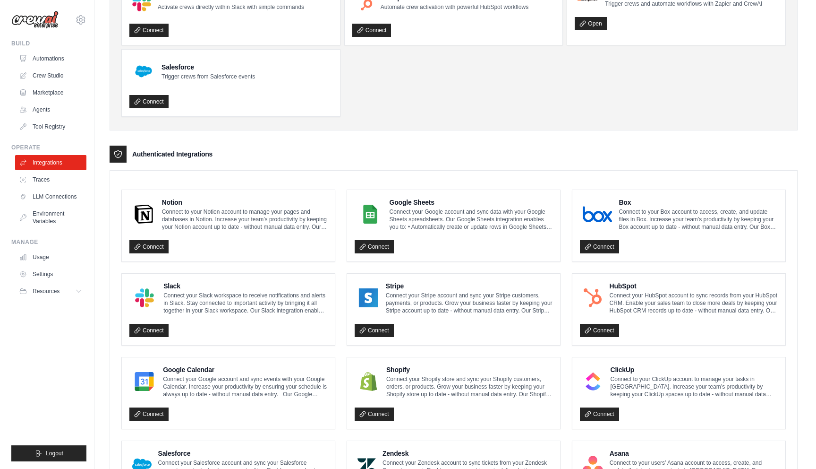
scroll to position [418, 0]
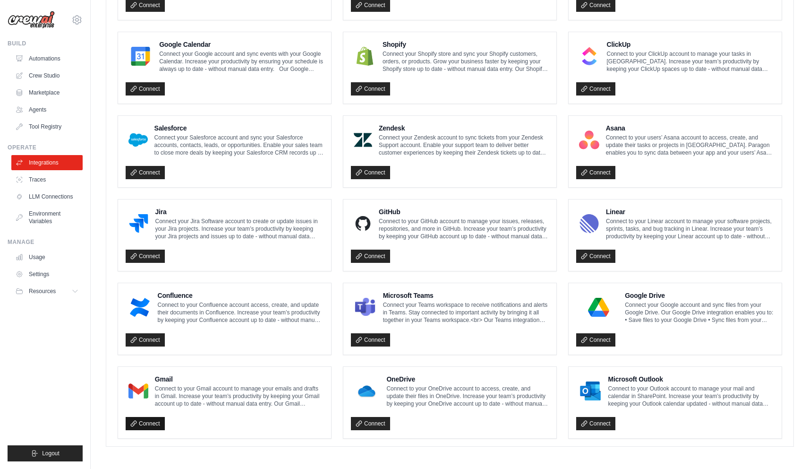
click at [136, 426] on link "Connect" at bounding box center [145, 423] width 39 height 13
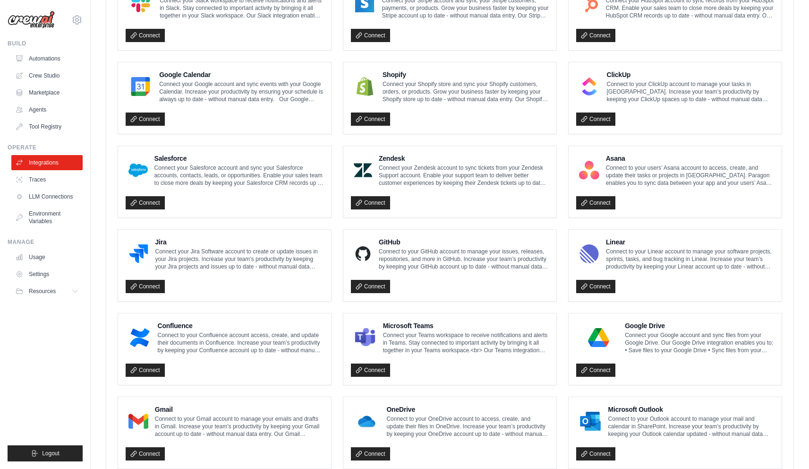
scroll to position [450, 0]
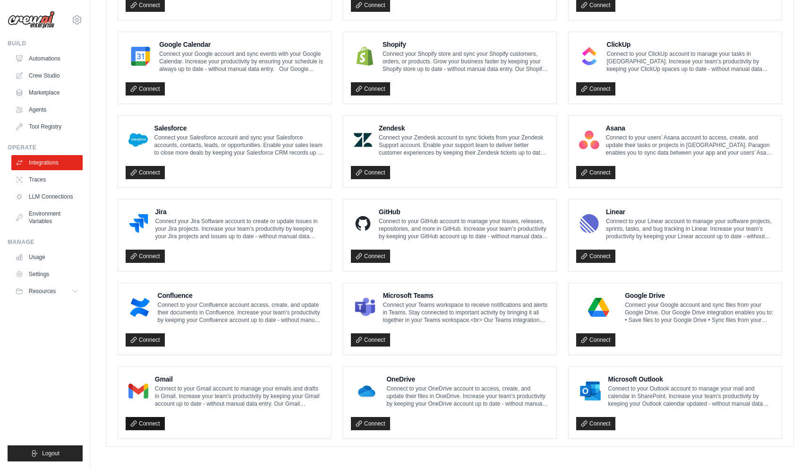
click at [140, 424] on link "Connect" at bounding box center [145, 423] width 39 height 13
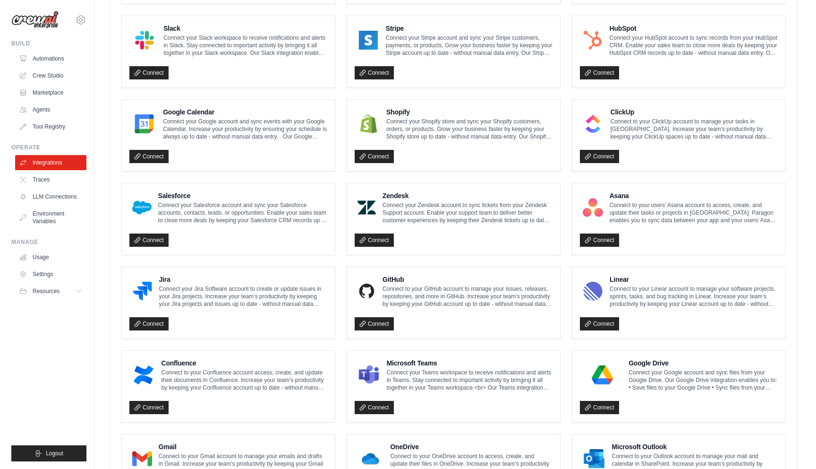
scroll to position [450, 0]
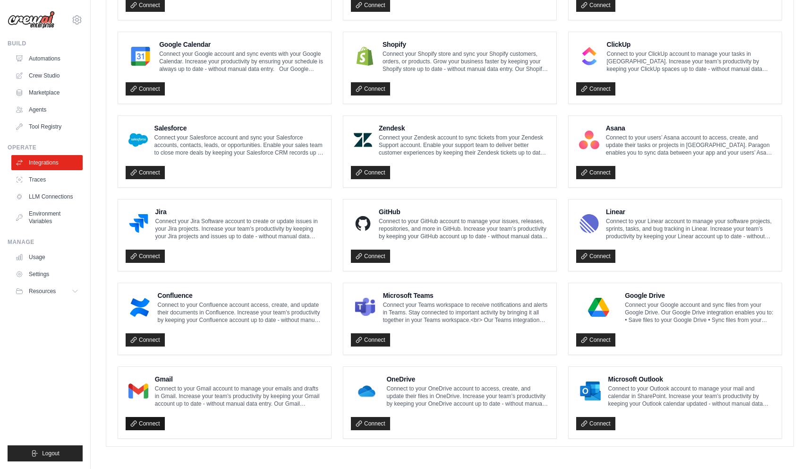
click at [148, 423] on link "Connect" at bounding box center [145, 423] width 39 height 13
click at [137, 422] on link "Connect" at bounding box center [145, 423] width 39 height 13
click at [153, 422] on link "Connect" at bounding box center [145, 423] width 39 height 13
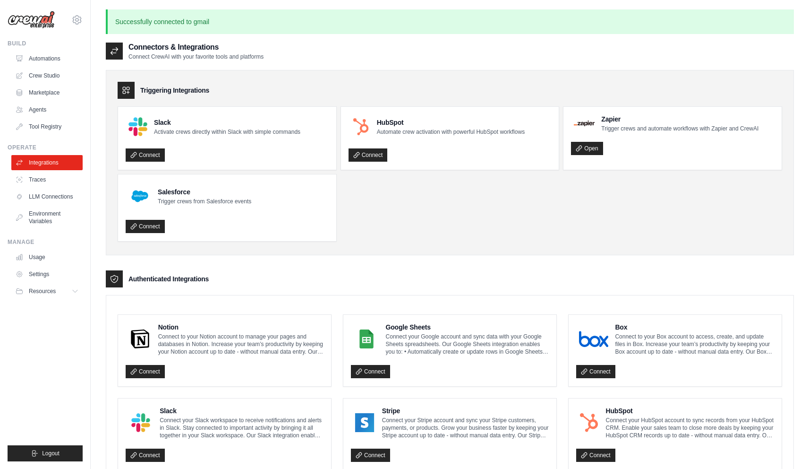
click at [214, 22] on p "Successfully connected to gmail" at bounding box center [450, 21] width 688 height 25
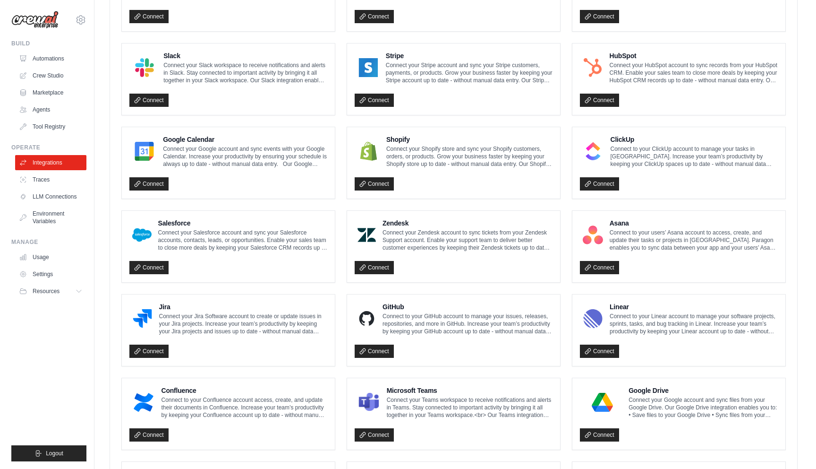
scroll to position [450, 0]
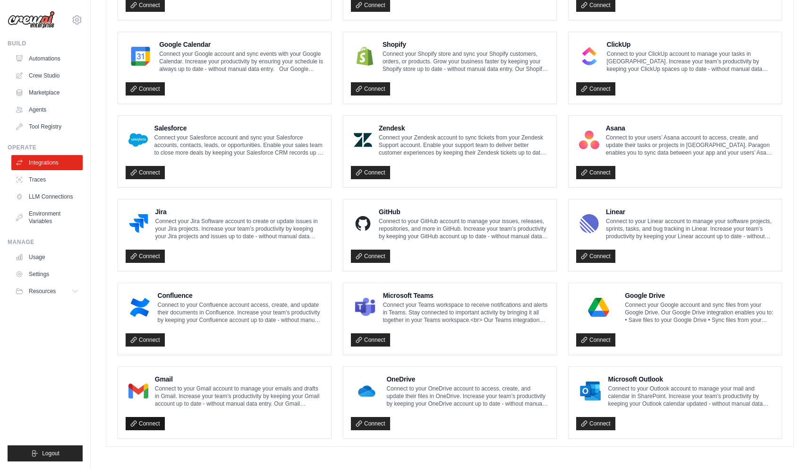
click at [145, 427] on link "Connect" at bounding box center [145, 423] width 39 height 13
